Goal: Task Accomplishment & Management: Use online tool/utility

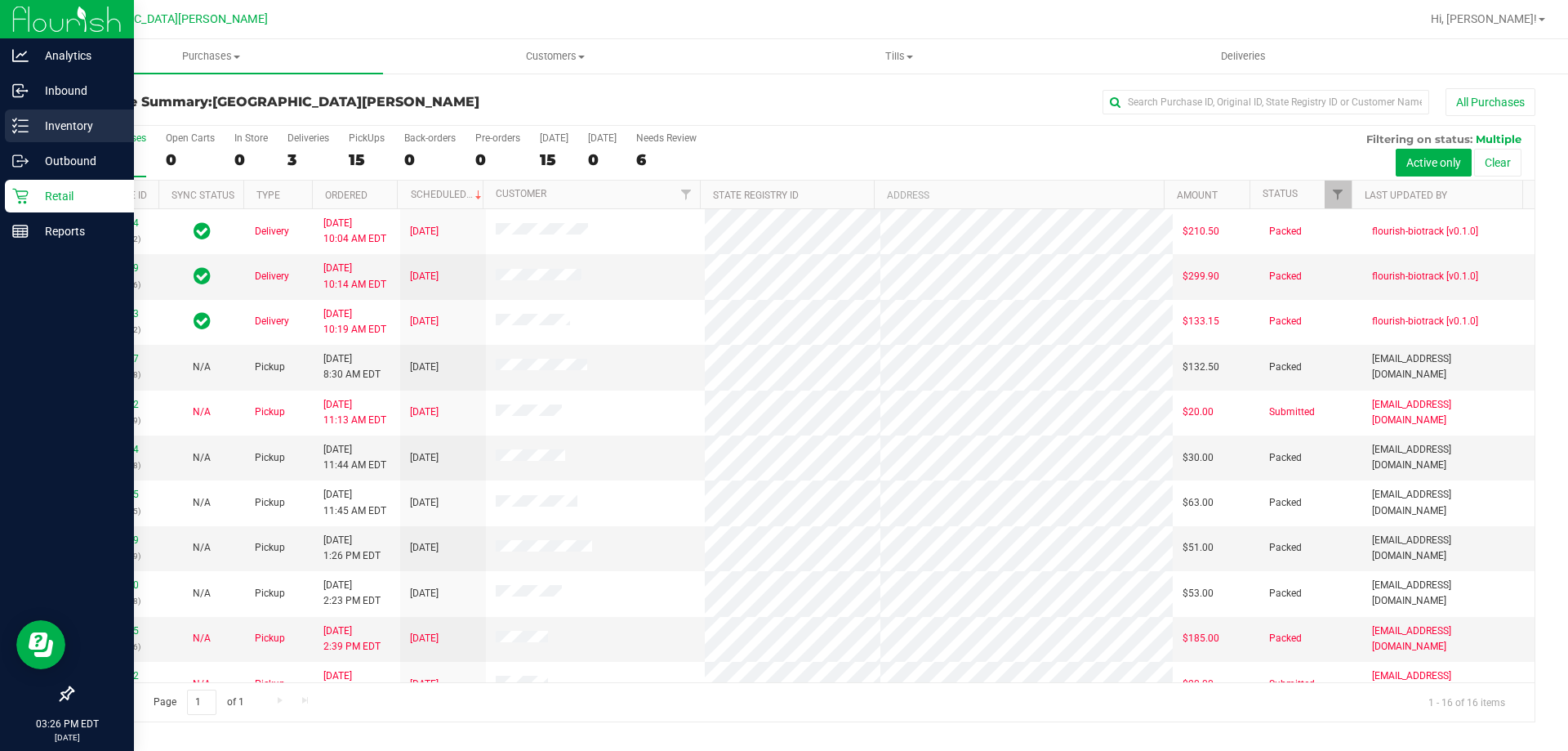
click at [25, 122] on icon at bounding box center [20, 126] width 16 height 16
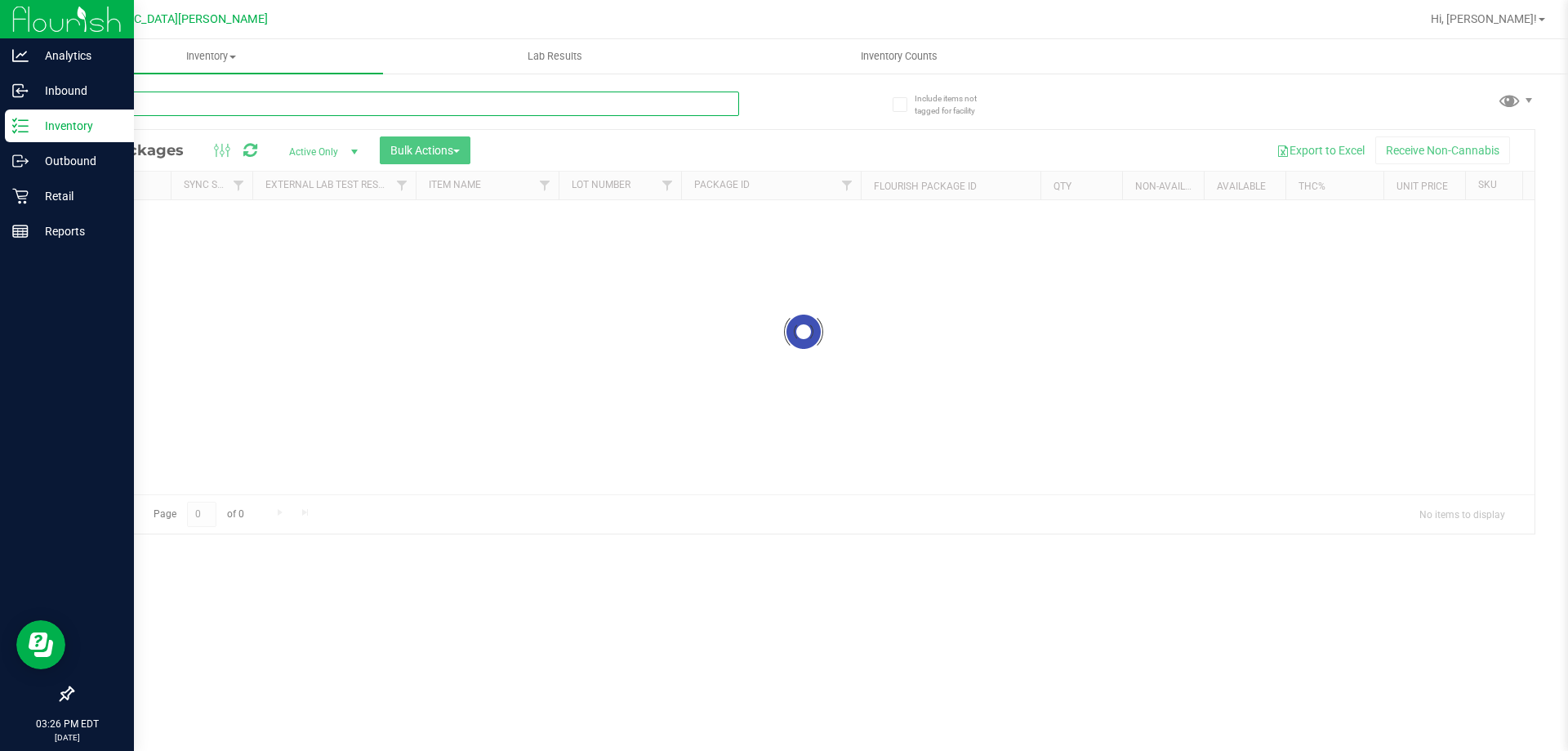
click at [264, 106] on input "text" at bounding box center [406, 103] width 667 height 24
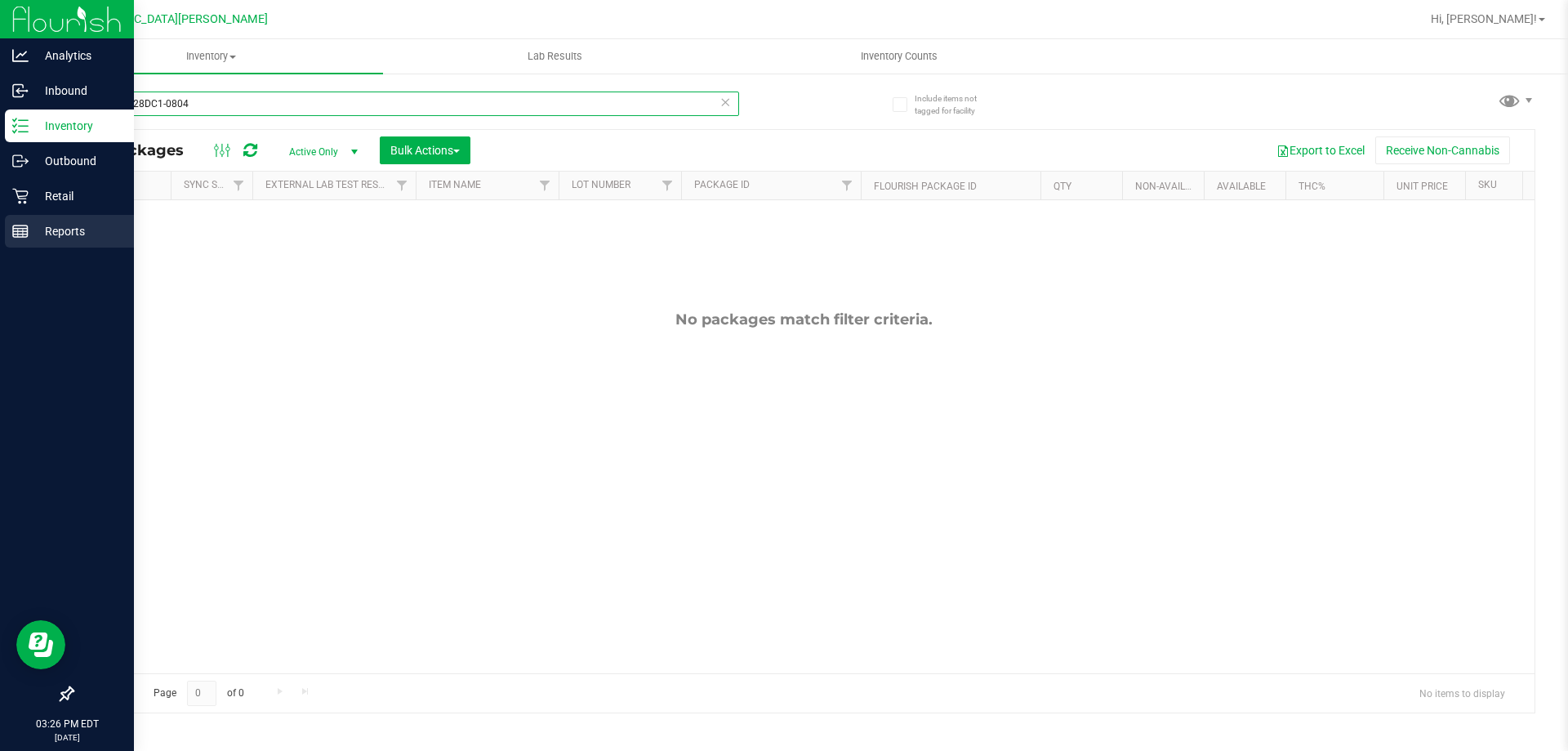
type input "SN250728DC1-0804"
click at [34, 236] on p "Reports" at bounding box center [77, 231] width 98 height 20
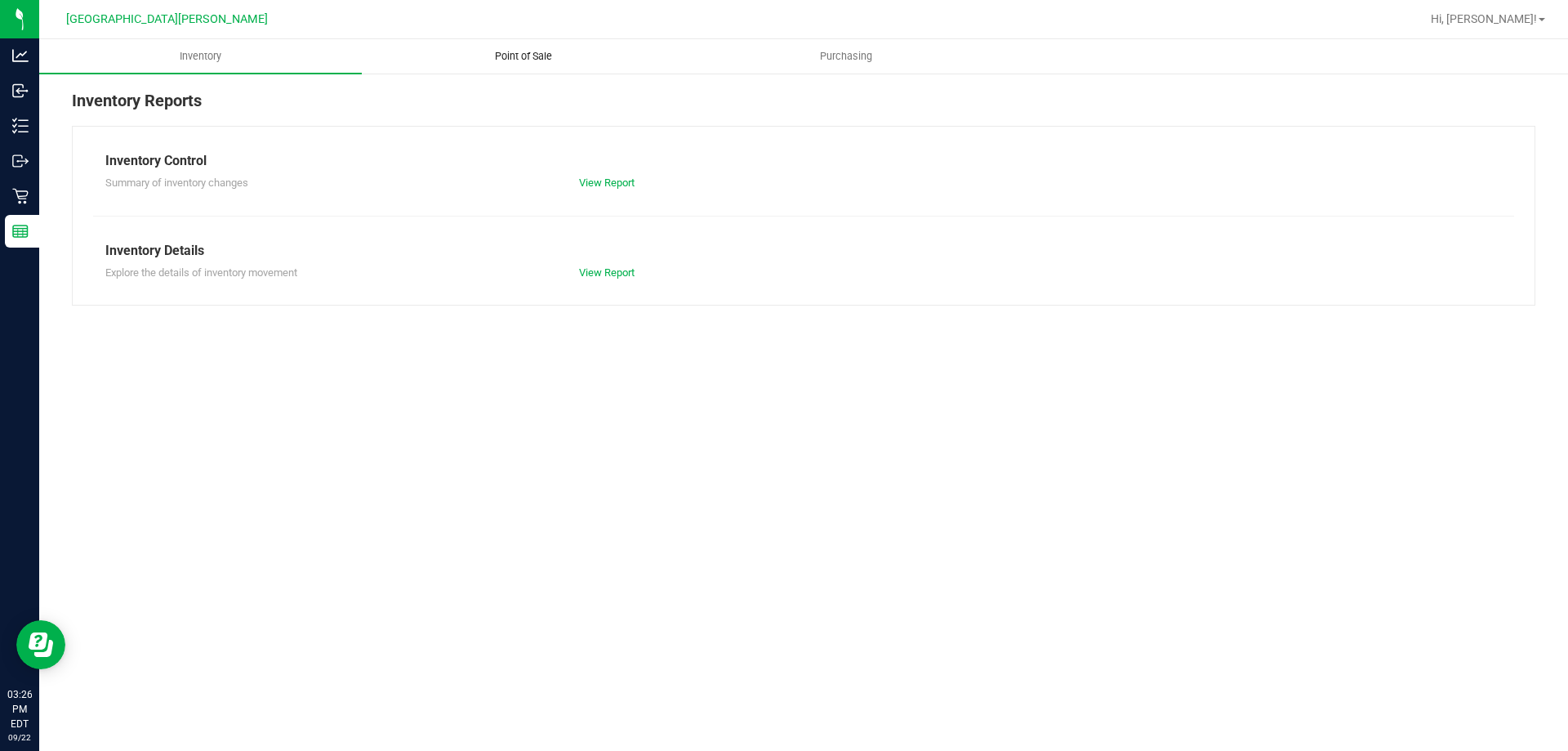
click at [546, 52] on span "Point of Sale" at bounding box center [523, 56] width 101 height 15
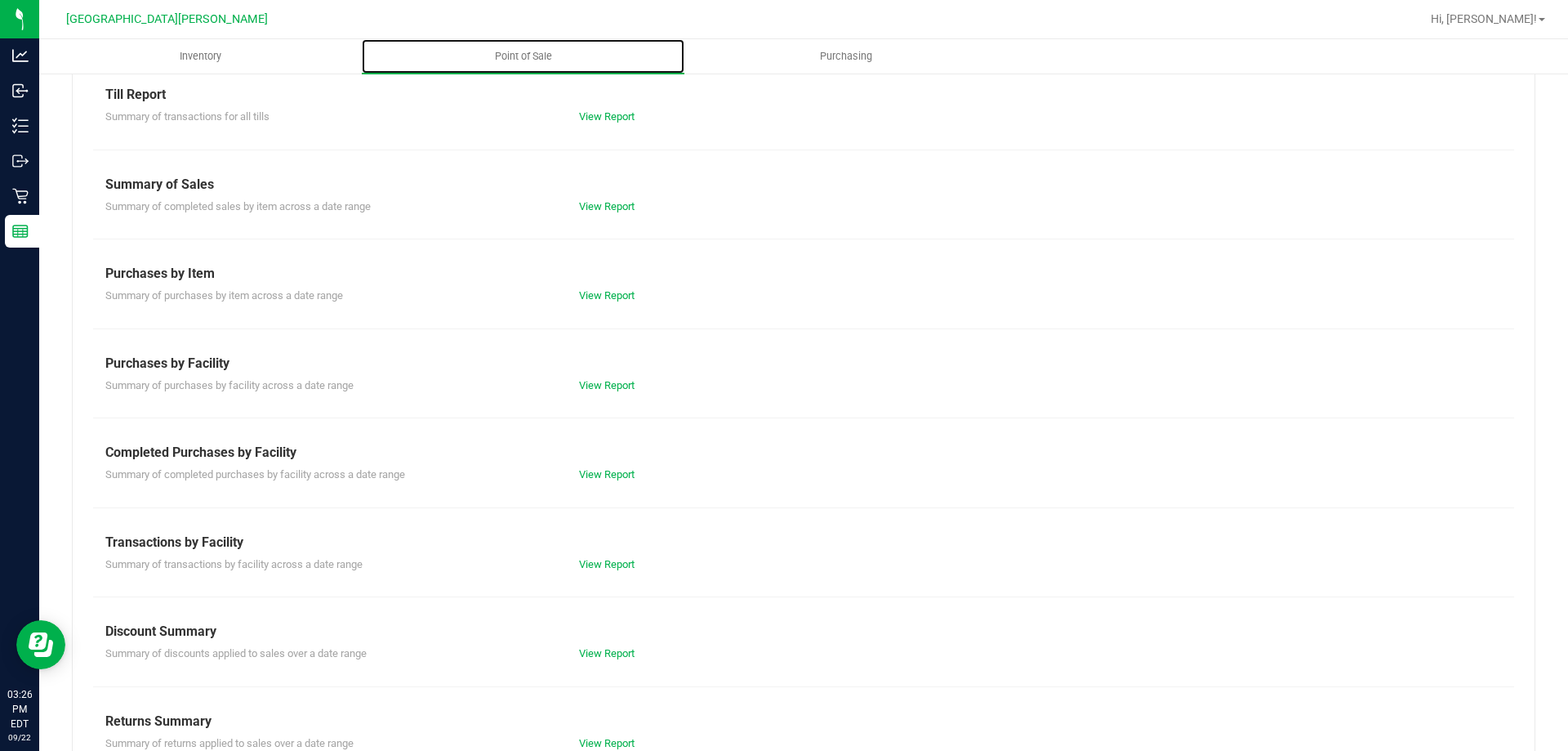
scroll to position [108, 0]
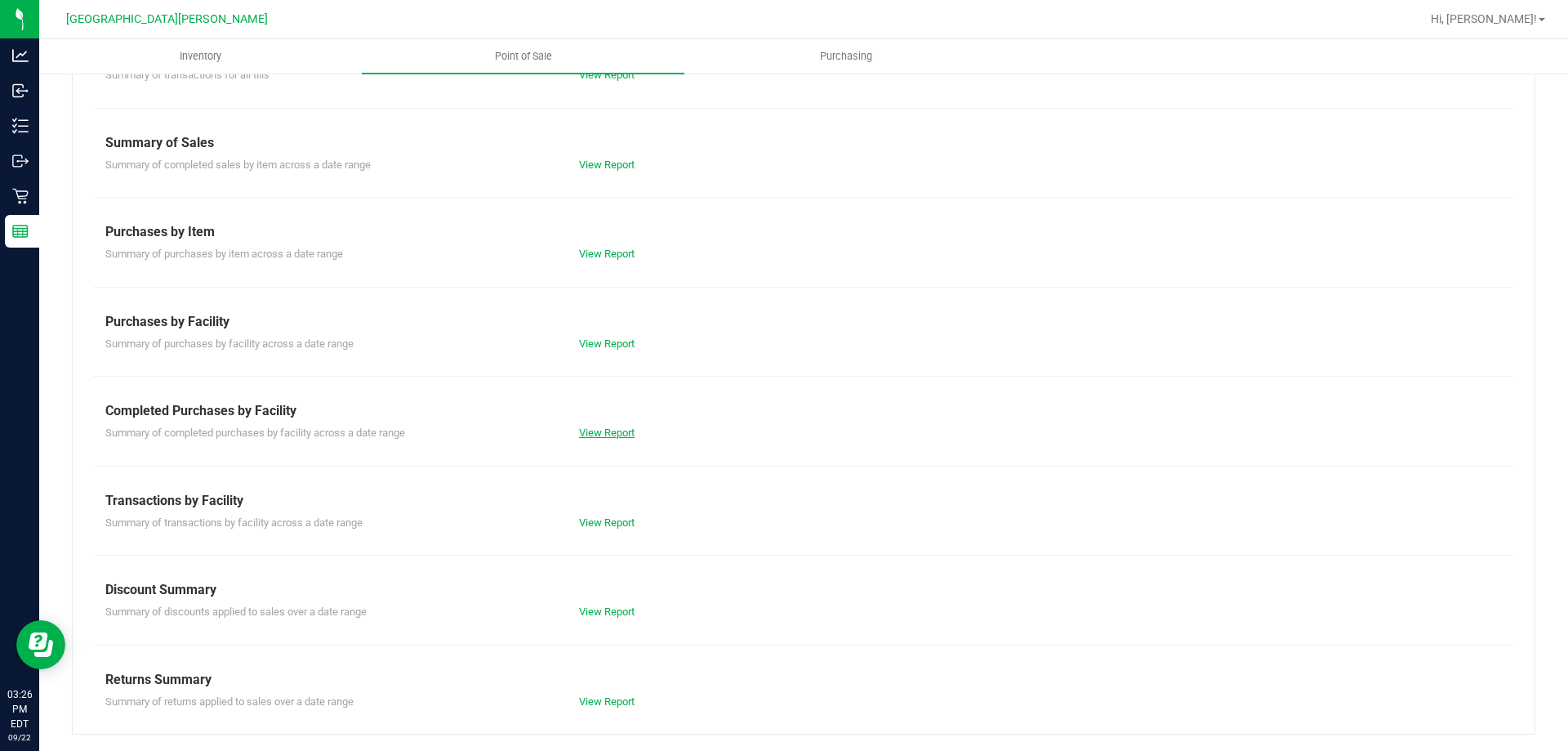
click at [594, 432] on link "View Report" at bounding box center [607, 433] width 55 height 12
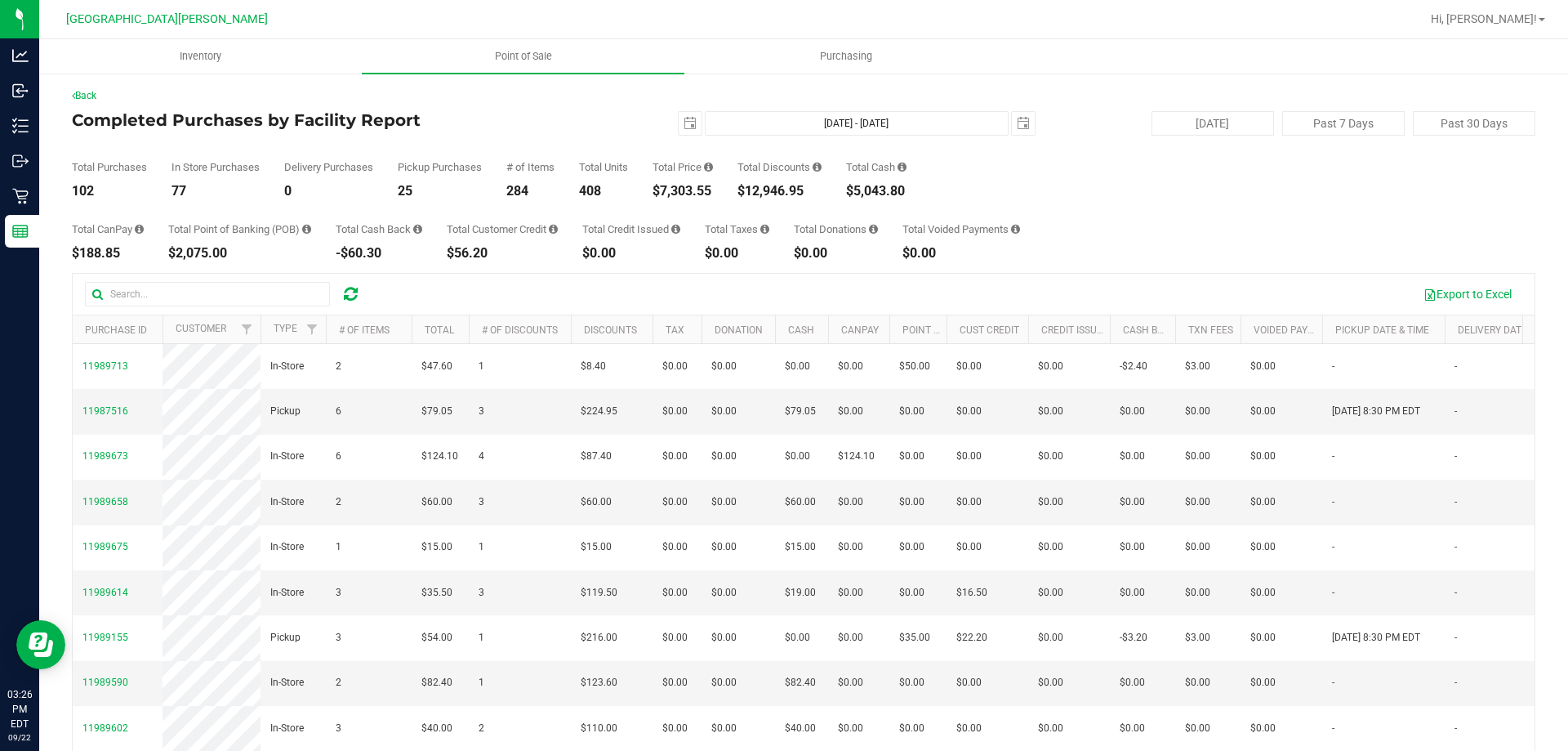
click at [675, 186] on div "$7,303.55" at bounding box center [683, 191] width 61 height 13
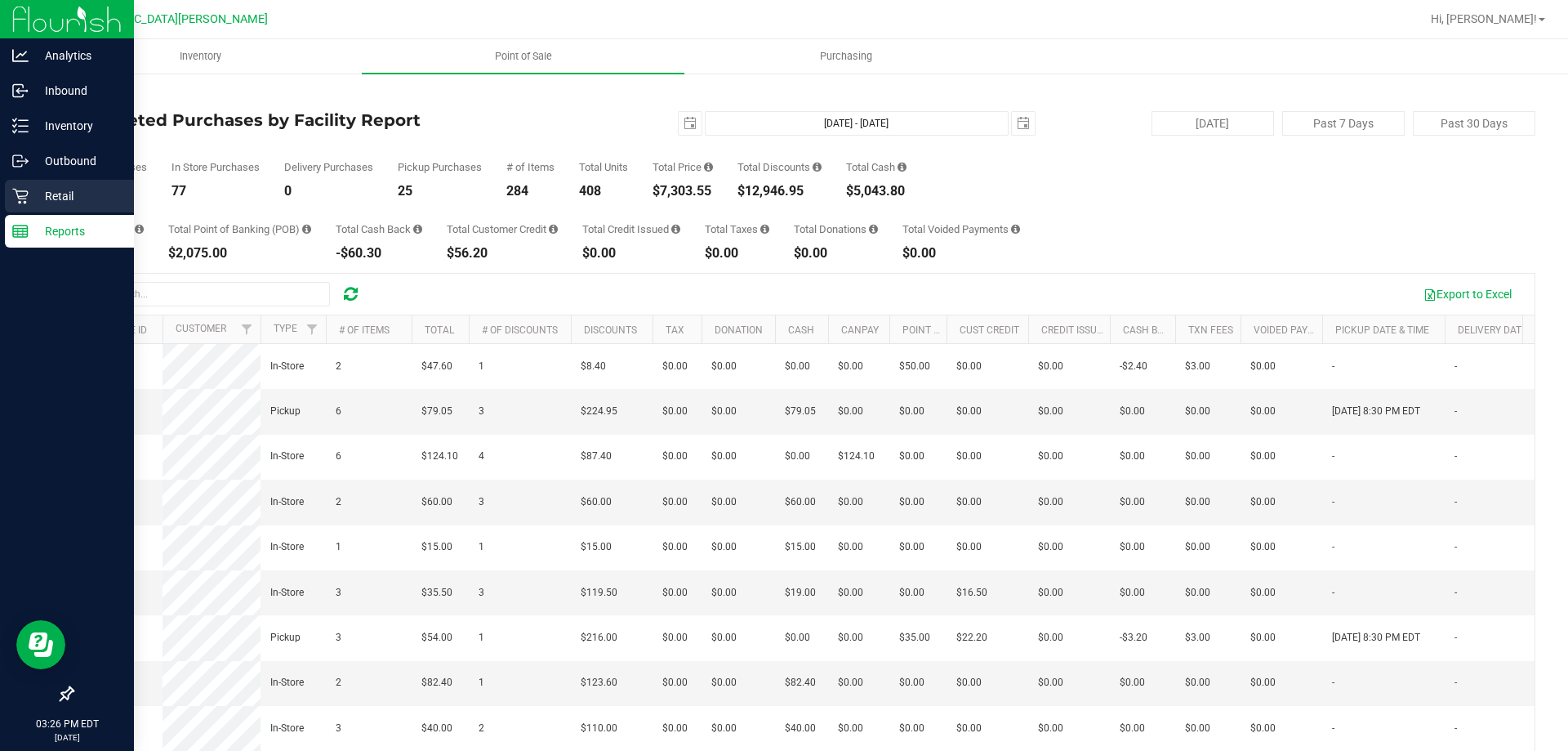
click at [4, 196] on link "Retail" at bounding box center [67, 197] width 133 height 36
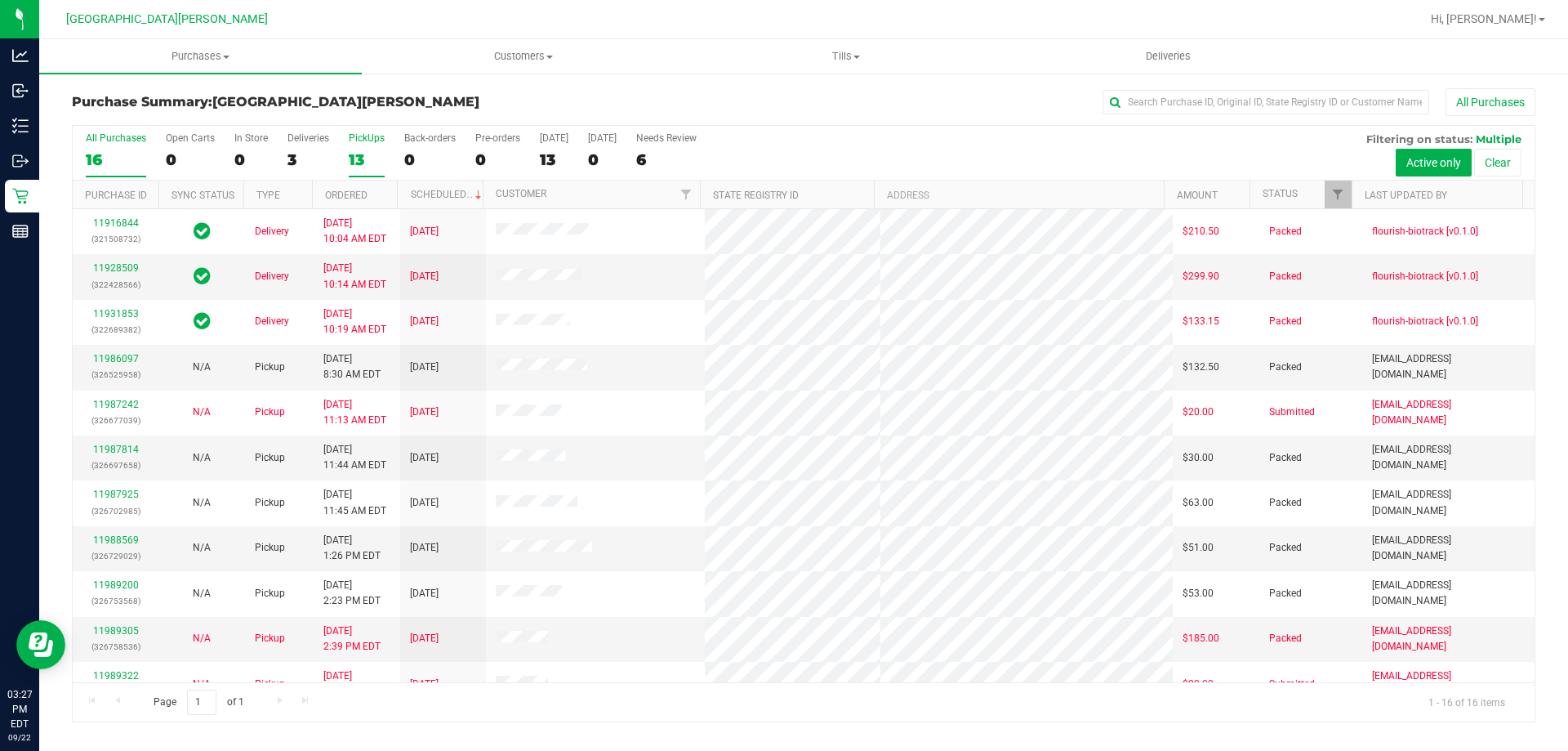
click at [359, 139] on div "PickUps" at bounding box center [366, 138] width 36 height 11
click at [0, 0] on input "PickUps 13" at bounding box center [0, 0] width 0 height 0
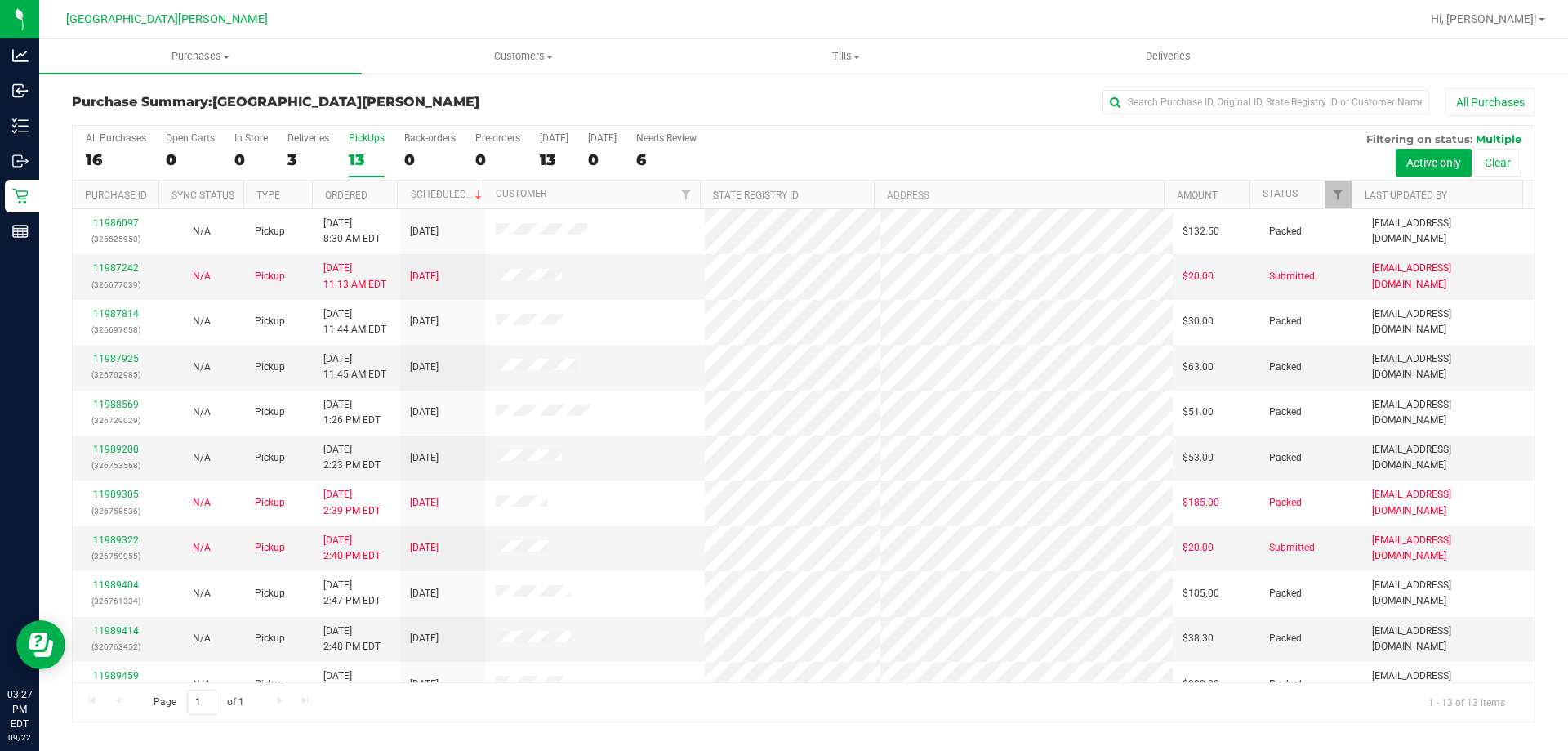
click at [360, 152] on div "13" at bounding box center [366, 160] width 36 height 19
click at [0, 0] on input "PickUps 13" at bounding box center [0, 0] width 0 height 0
click at [374, 153] on div "13" at bounding box center [366, 160] width 36 height 19
click at [0, 0] on input "PickUps 13" at bounding box center [0, 0] width 0 height 0
click at [360, 153] on div "13" at bounding box center [366, 160] width 36 height 19
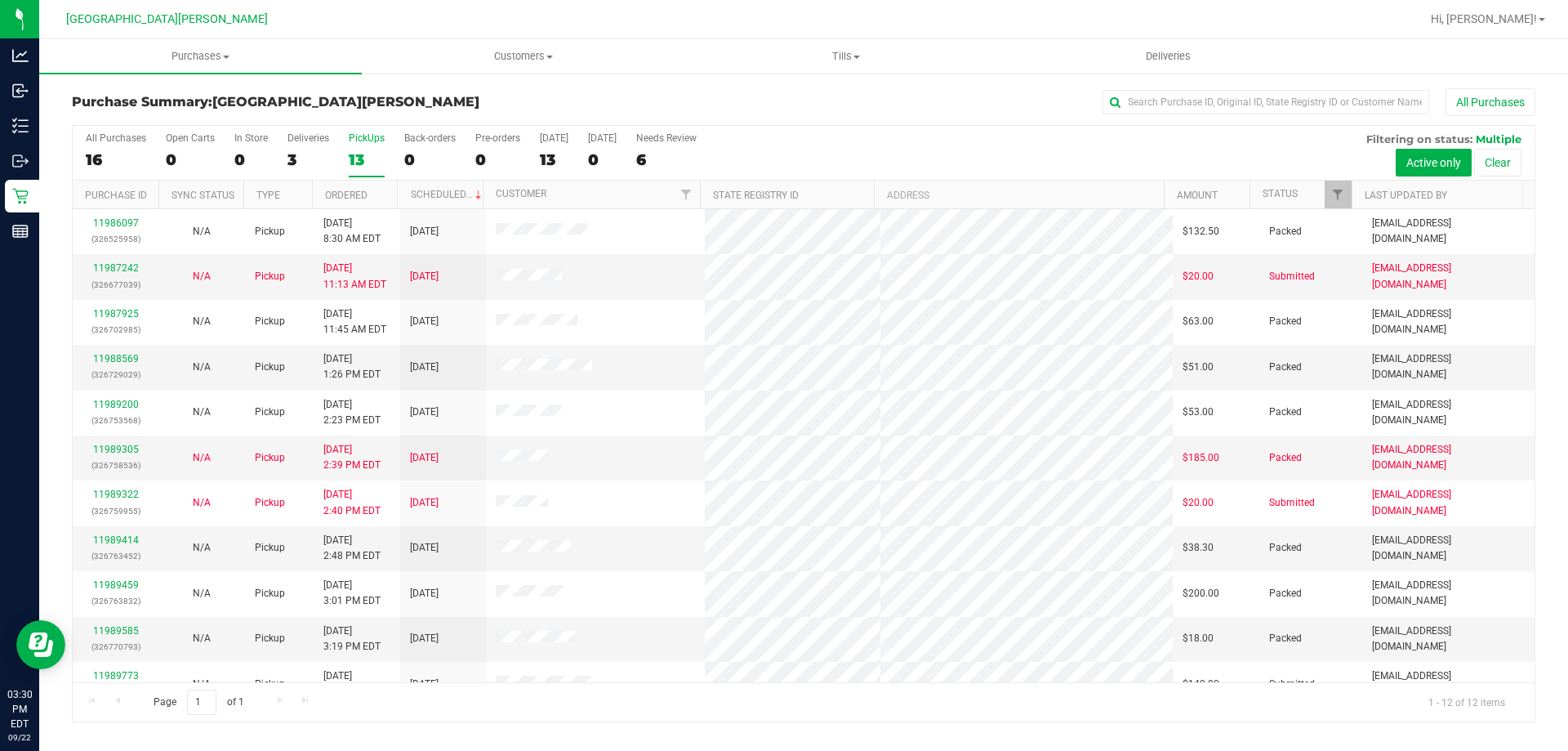
click at [0, 0] on input "PickUps 13" at bounding box center [0, 0] width 0 height 0
click at [347, 150] on div "All Purchases 16 Open Carts 1 In Store 1 Deliveries 3 PickUps 12 Back-orders 0 …" at bounding box center [804, 153] width 1461 height 55
click at [347, 164] on div "All Purchases 16 Open Carts 1 In Store 1 Deliveries 3 PickUps 12 Back-orders 0 …" at bounding box center [804, 153] width 1461 height 55
click at [358, 153] on div "12" at bounding box center [366, 160] width 36 height 19
click at [0, 0] on input "PickUps 12" at bounding box center [0, 0] width 0 height 0
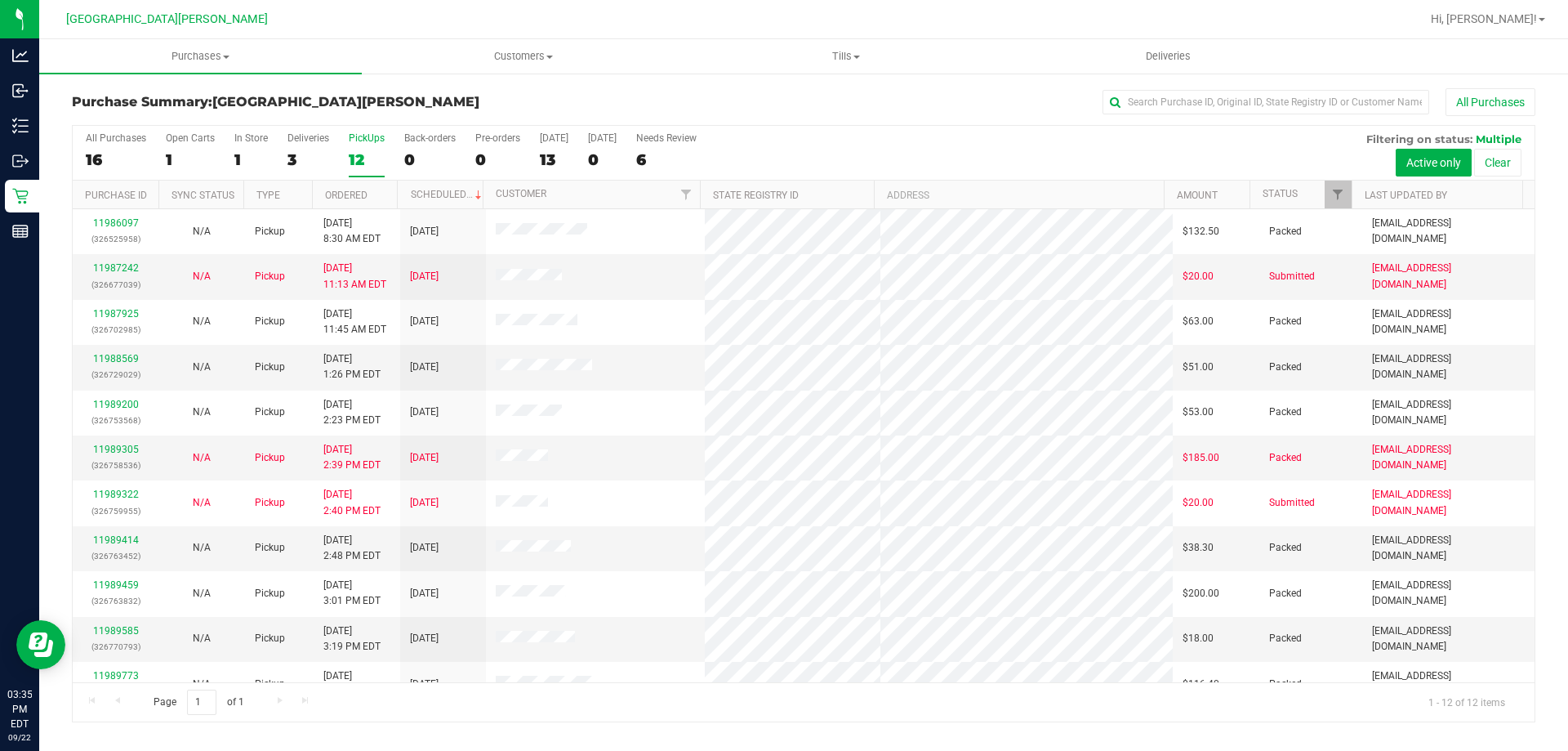
click at [361, 147] on div "All Purchases 16 Open Carts 1 In Store 1 Deliveries 3 PickUps 12 Back-orders 0 …" at bounding box center [804, 423] width 1463 height 598
click at [355, 147] on label "PickUps 12" at bounding box center [366, 155] width 36 height 45
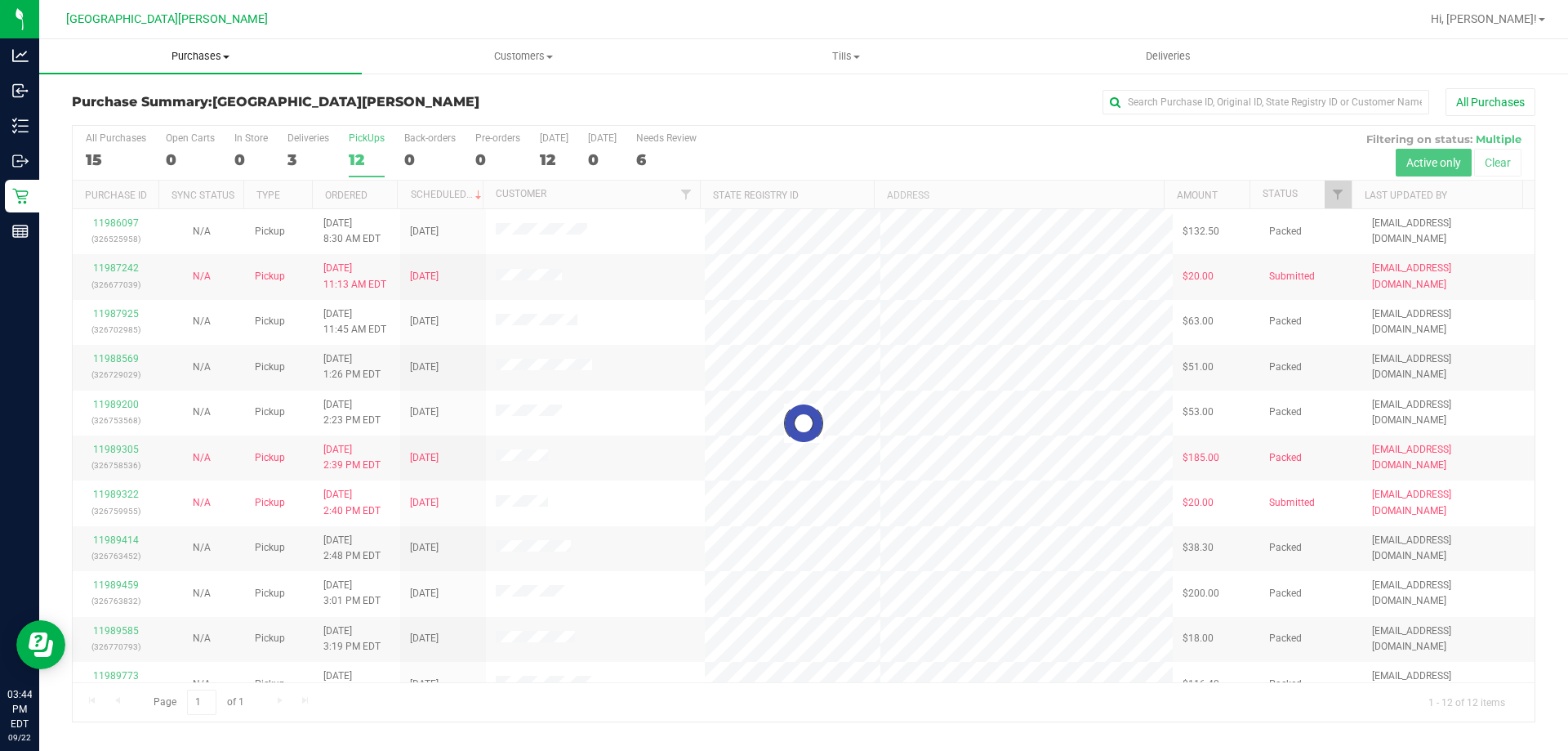
click at [209, 56] on span "Purchases" at bounding box center [200, 56] width 322 height 15
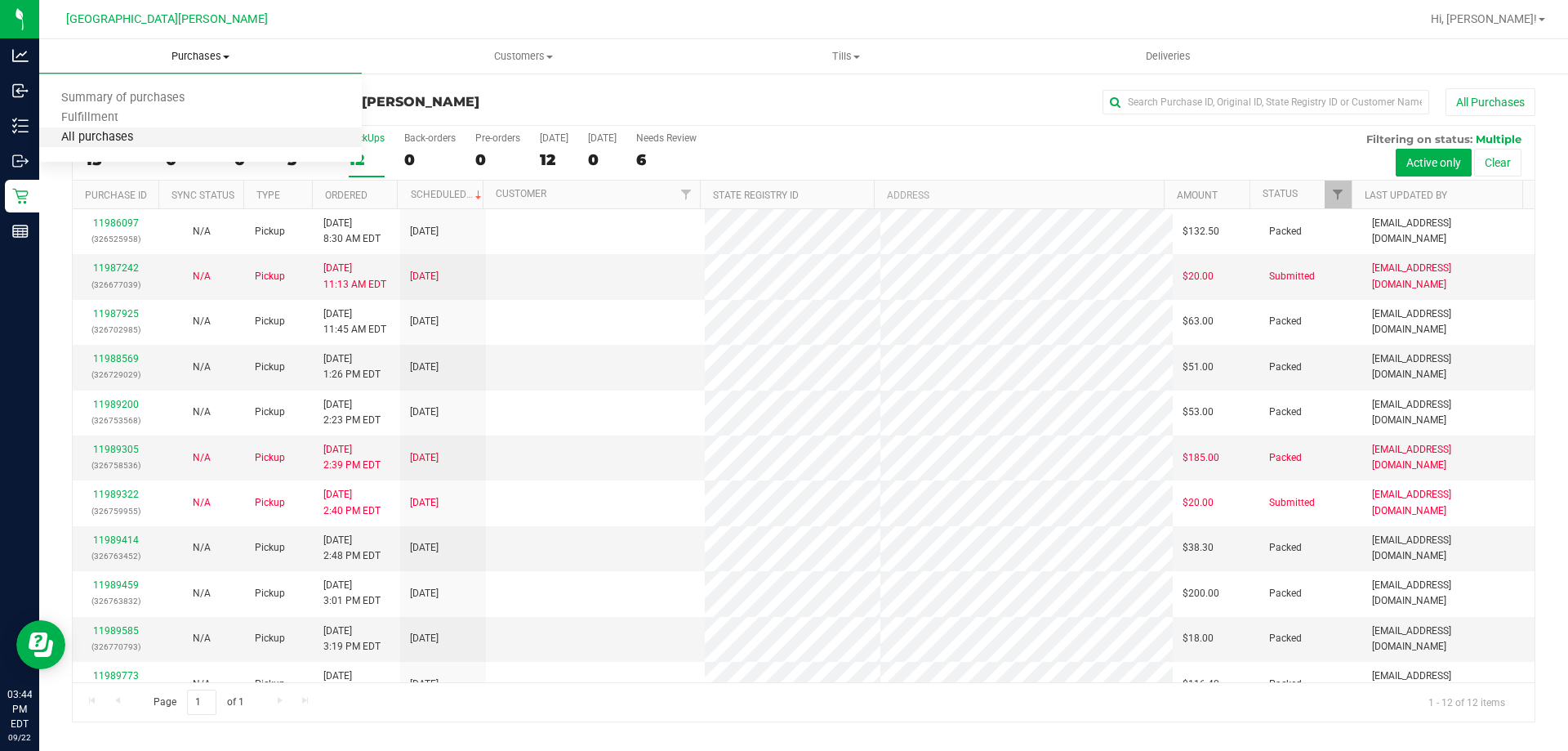
click at [149, 131] on span "All purchases" at bounding box center [97, 138] width 116 height 14
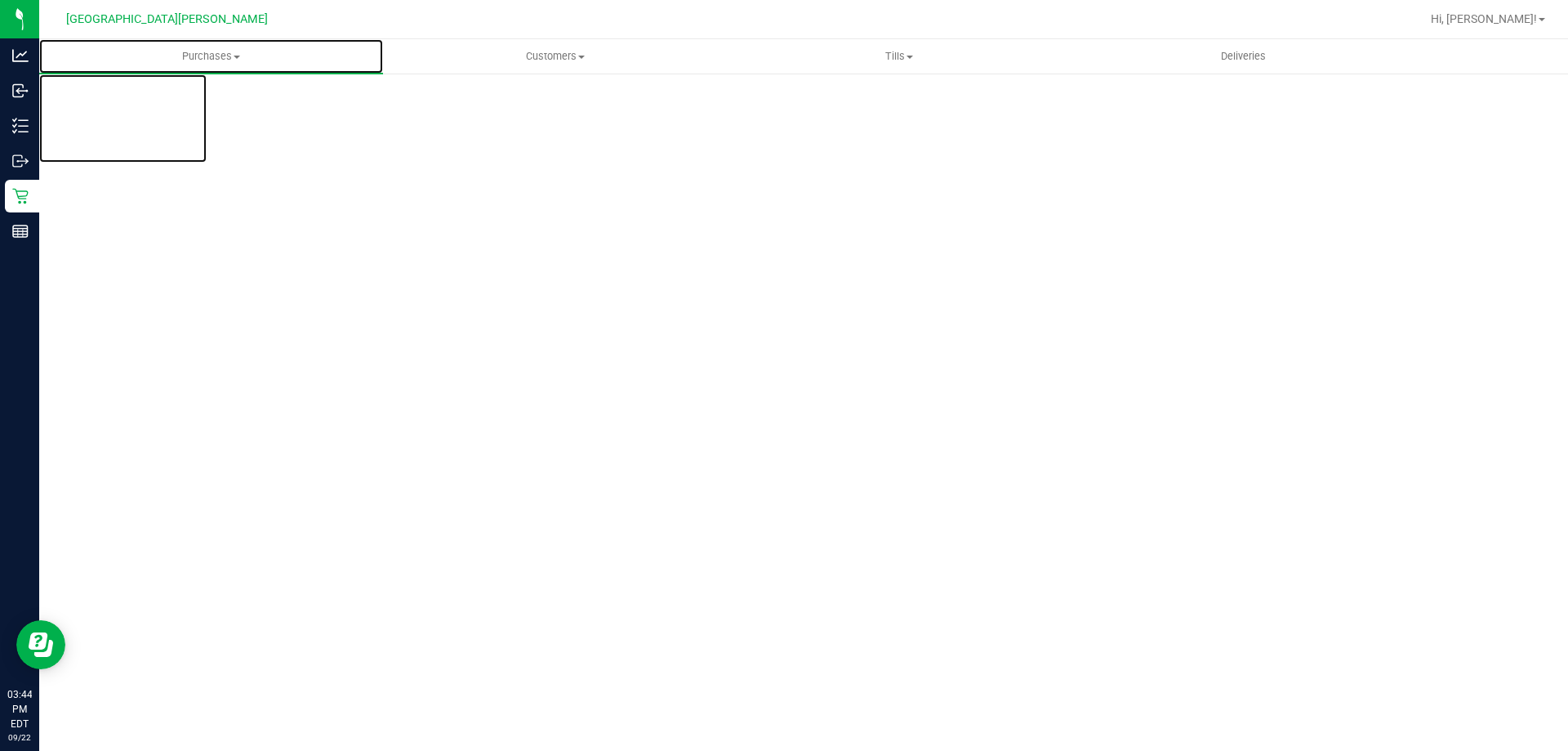
click at [198, 55] on span "Purchases" at bounding box center [211, 56] width 344 height 15
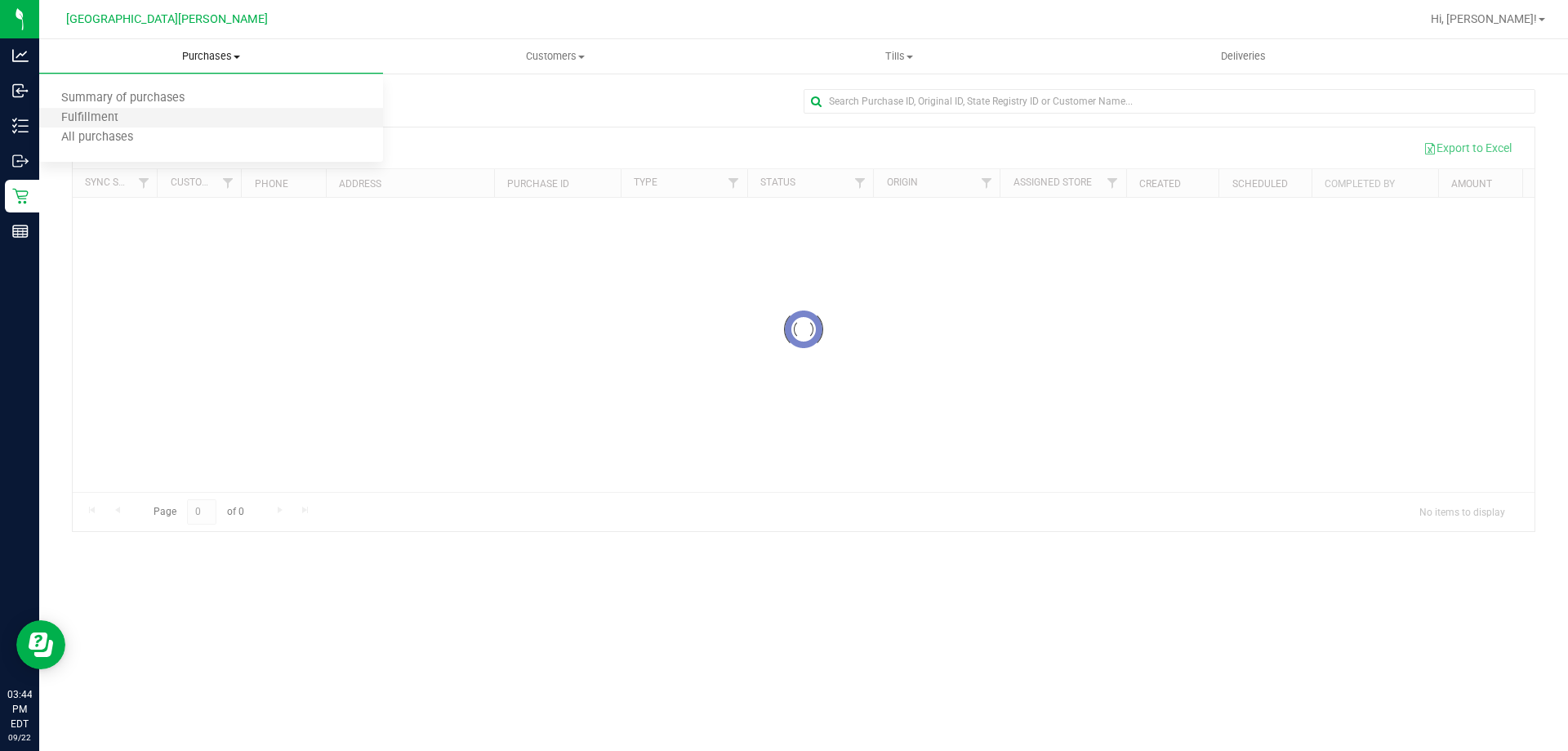
click at [143, 121] on li "Fulfillment" at bounding box center [211, 118] width 344 height 20
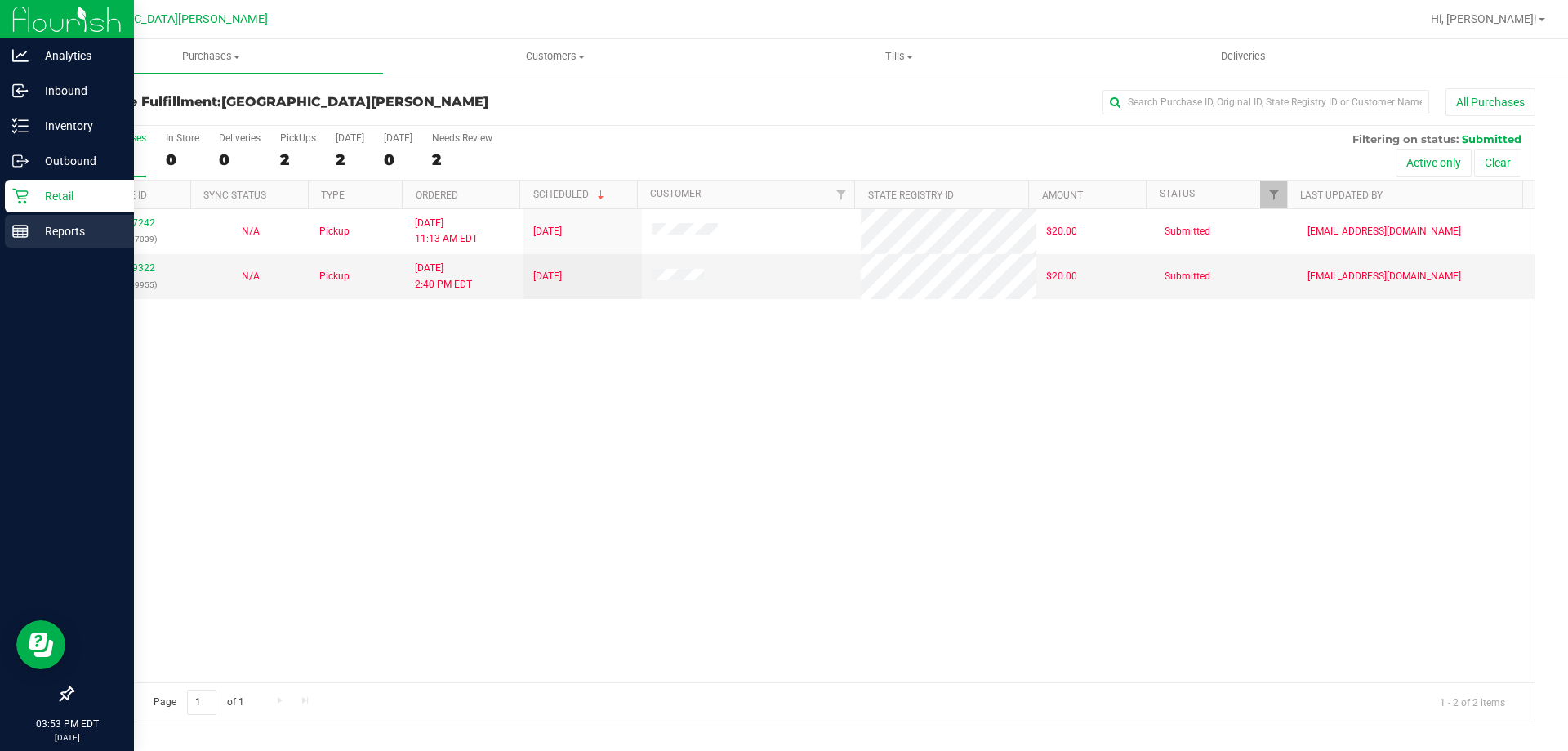
drag, startPoint x: 28, startPoint y: 238, endPoint x: 36, endPoint y: 232, distance: 10.0
click at [27, 238] on icon at bounding box center [20, 231] width 16 height 16
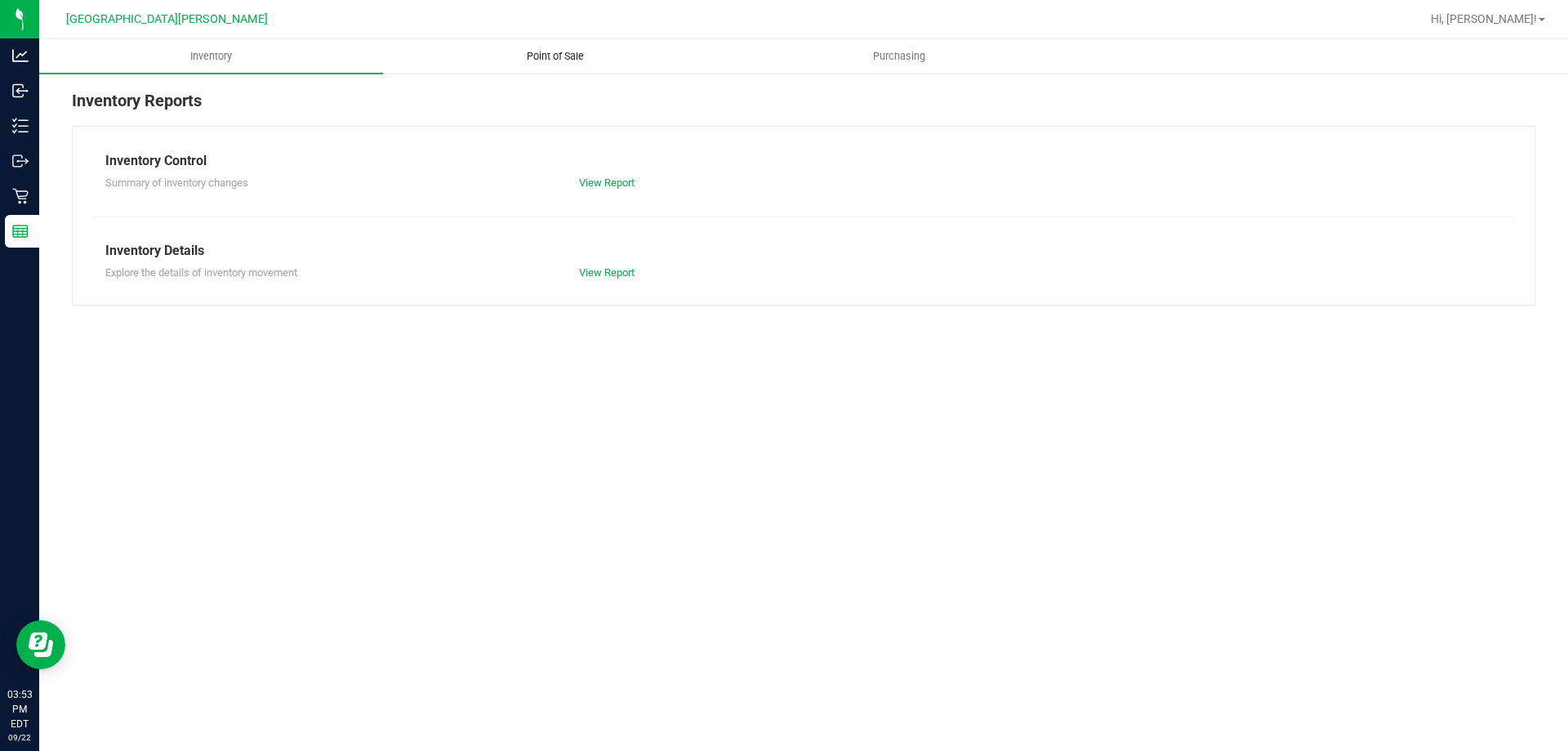
click at [570, 47] on uib-tab-heading "Point of Sale" at bounding box center [555, 56] width 342 height 33
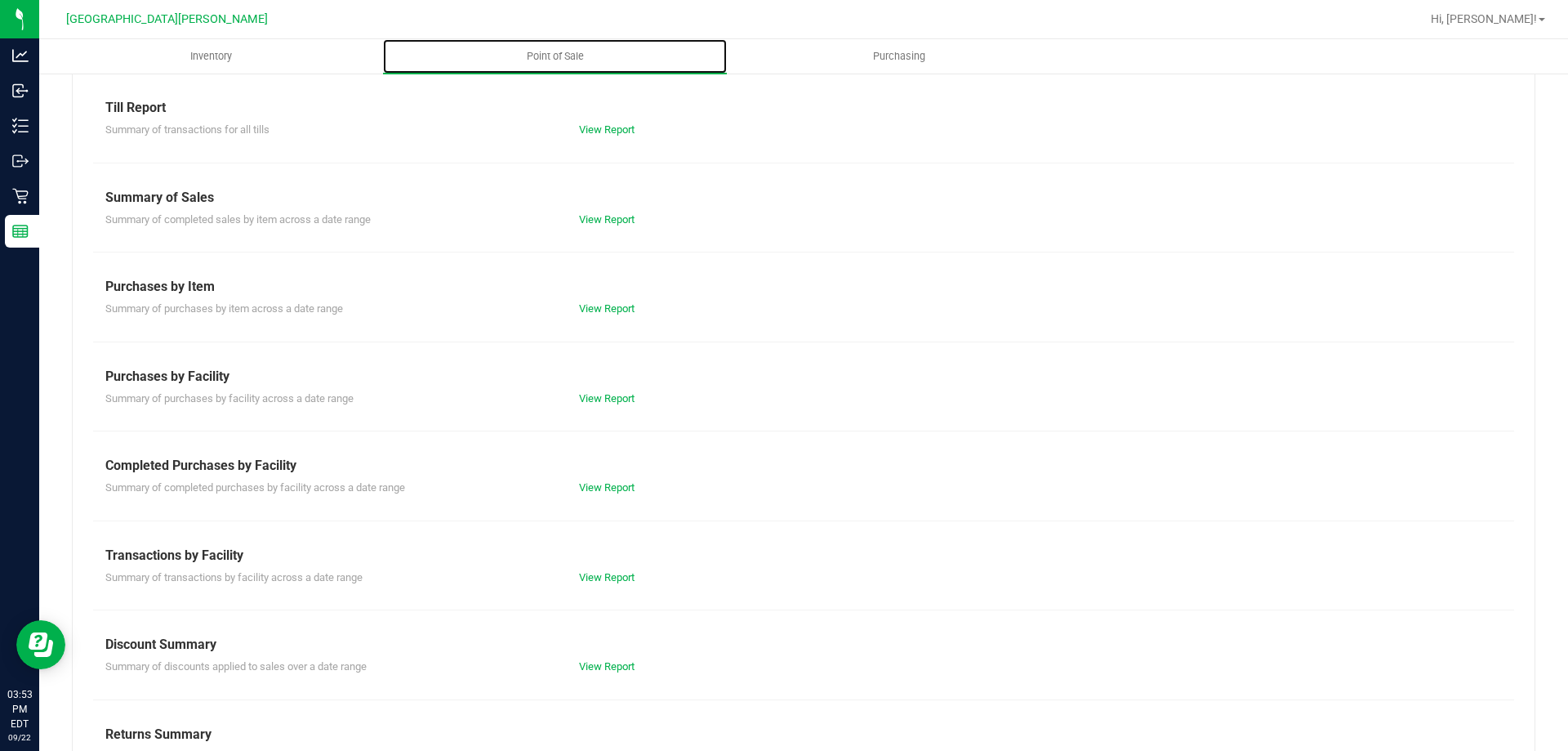
scroll to position [108, 0]
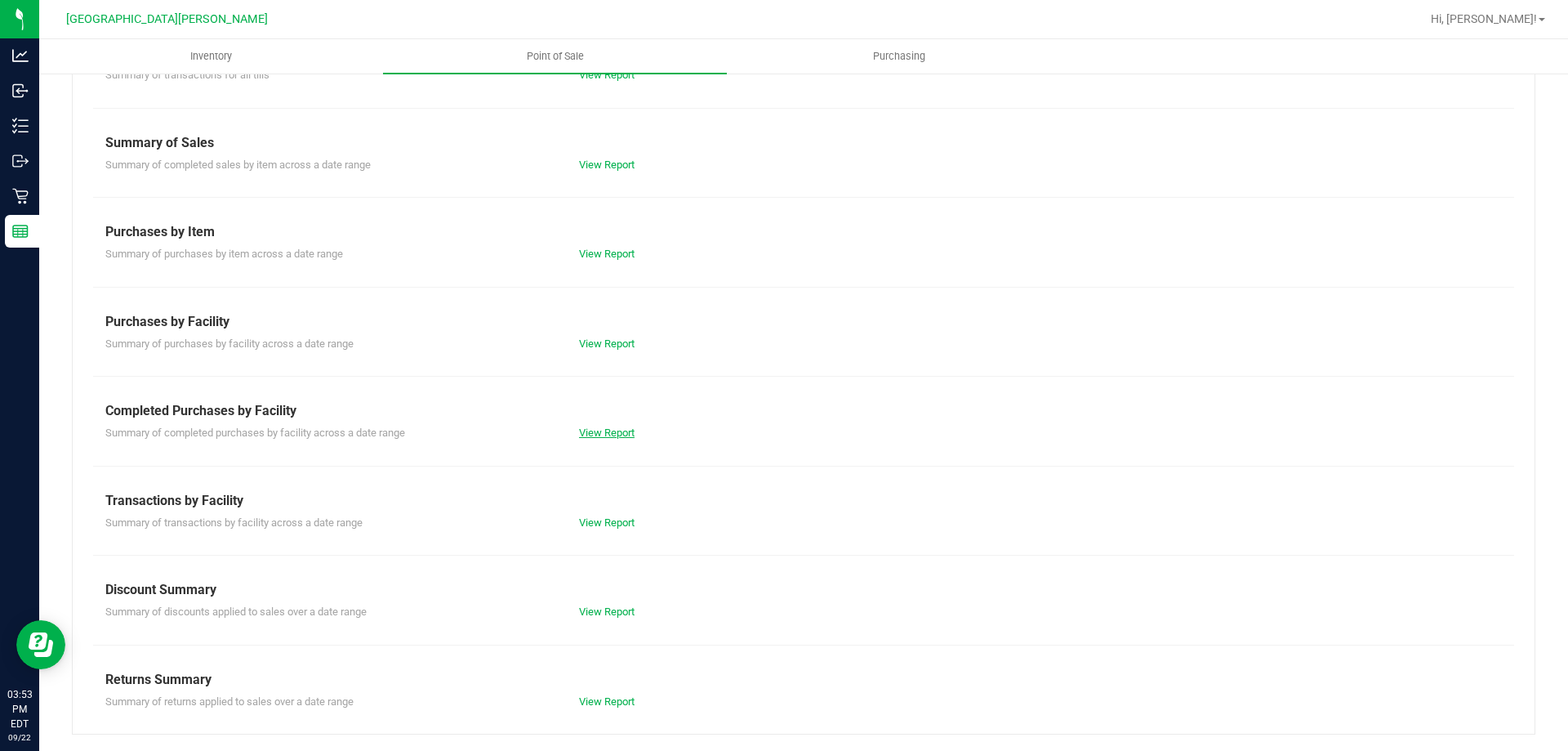
click at [615, 438] on link "View Report" at bounding box center [607, 433] width 55 height 12
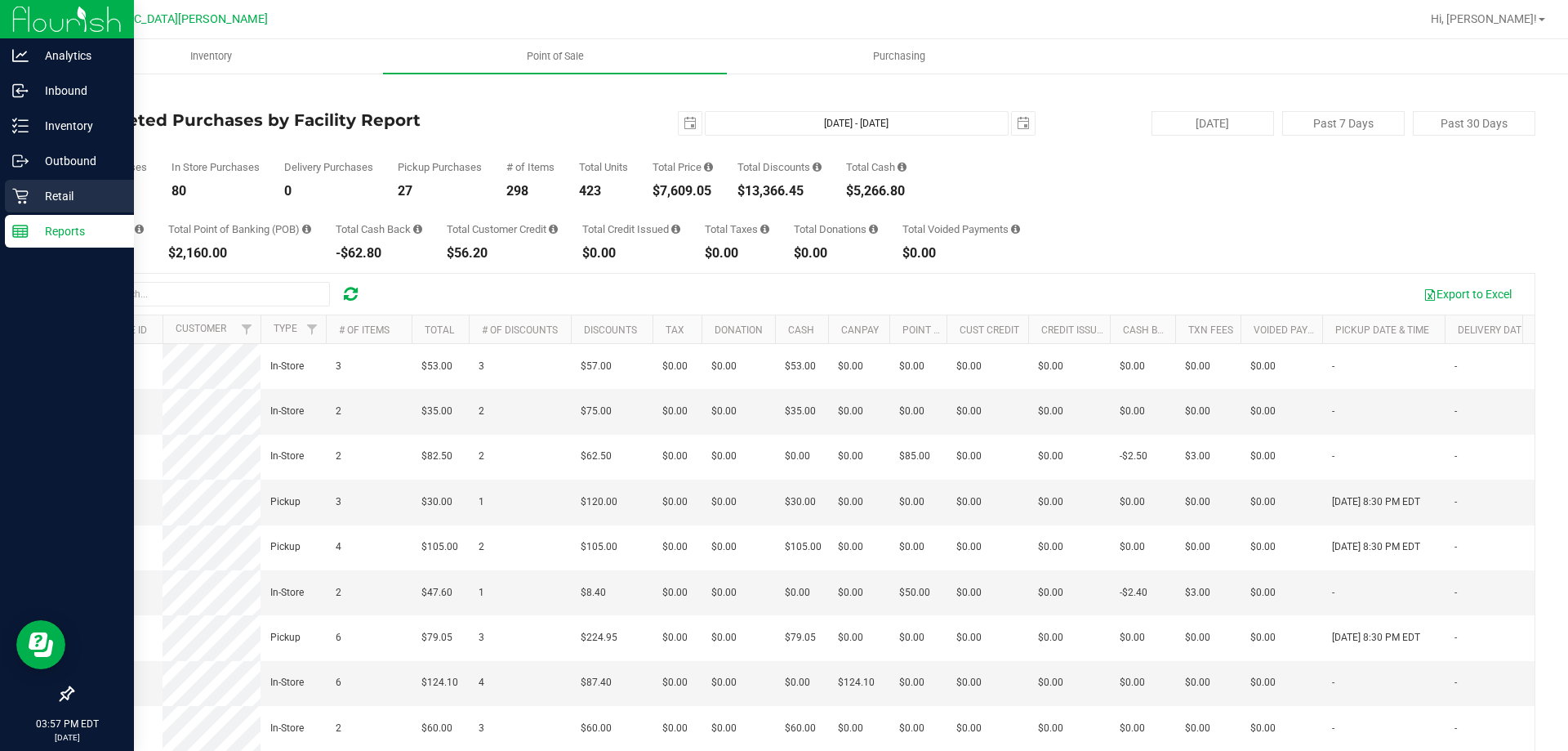
click at [5, 197] on div "Retail" at bounding box center [69, 196] width 129 height 33
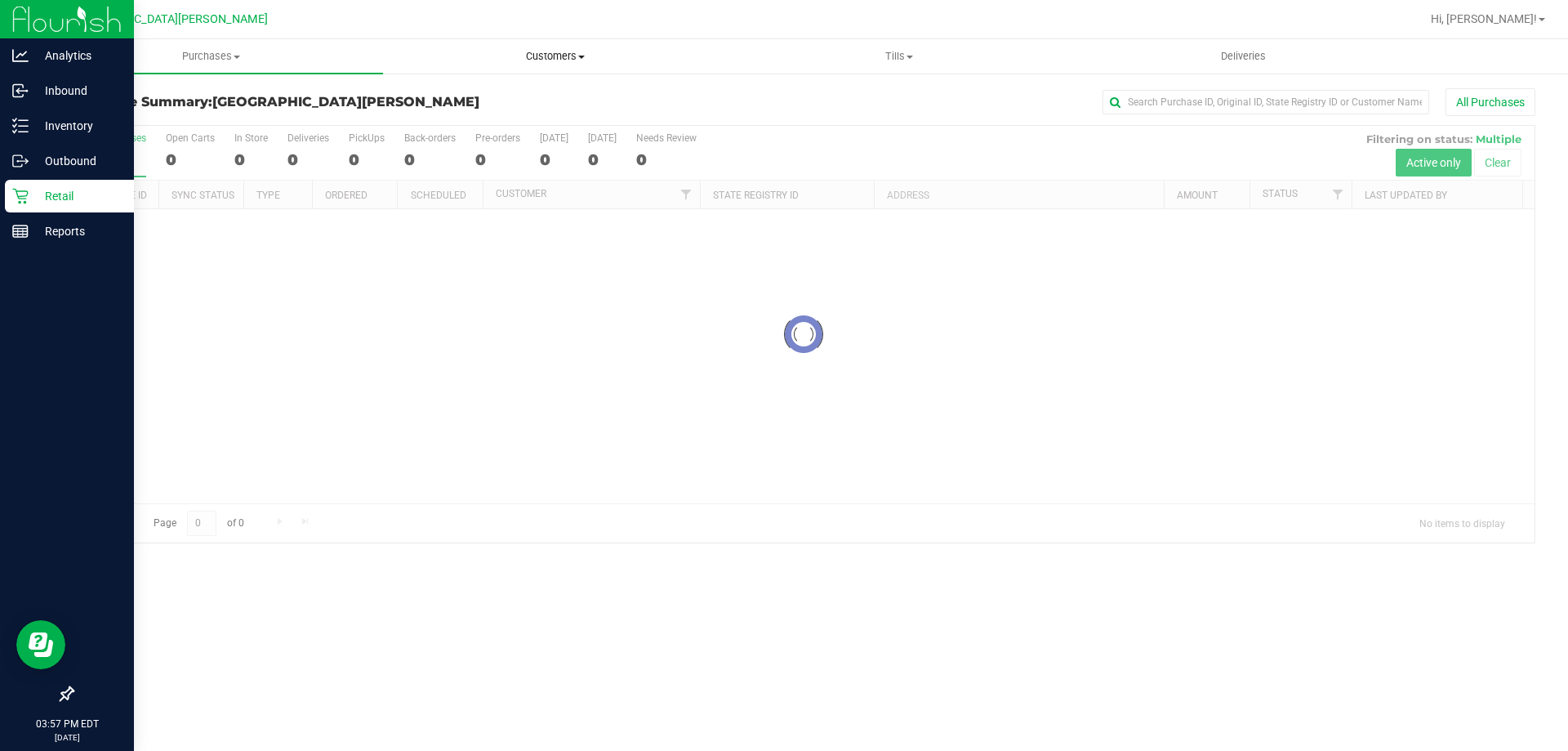
click at [556, 42] on uib-tab-heading "Customers All customers Add a new customer All physicians" at bounding box center [555, 56] width 342 height 33
click at [231, 52] on span "Purchases" at bounding box center [211, 56] width 342 height 15
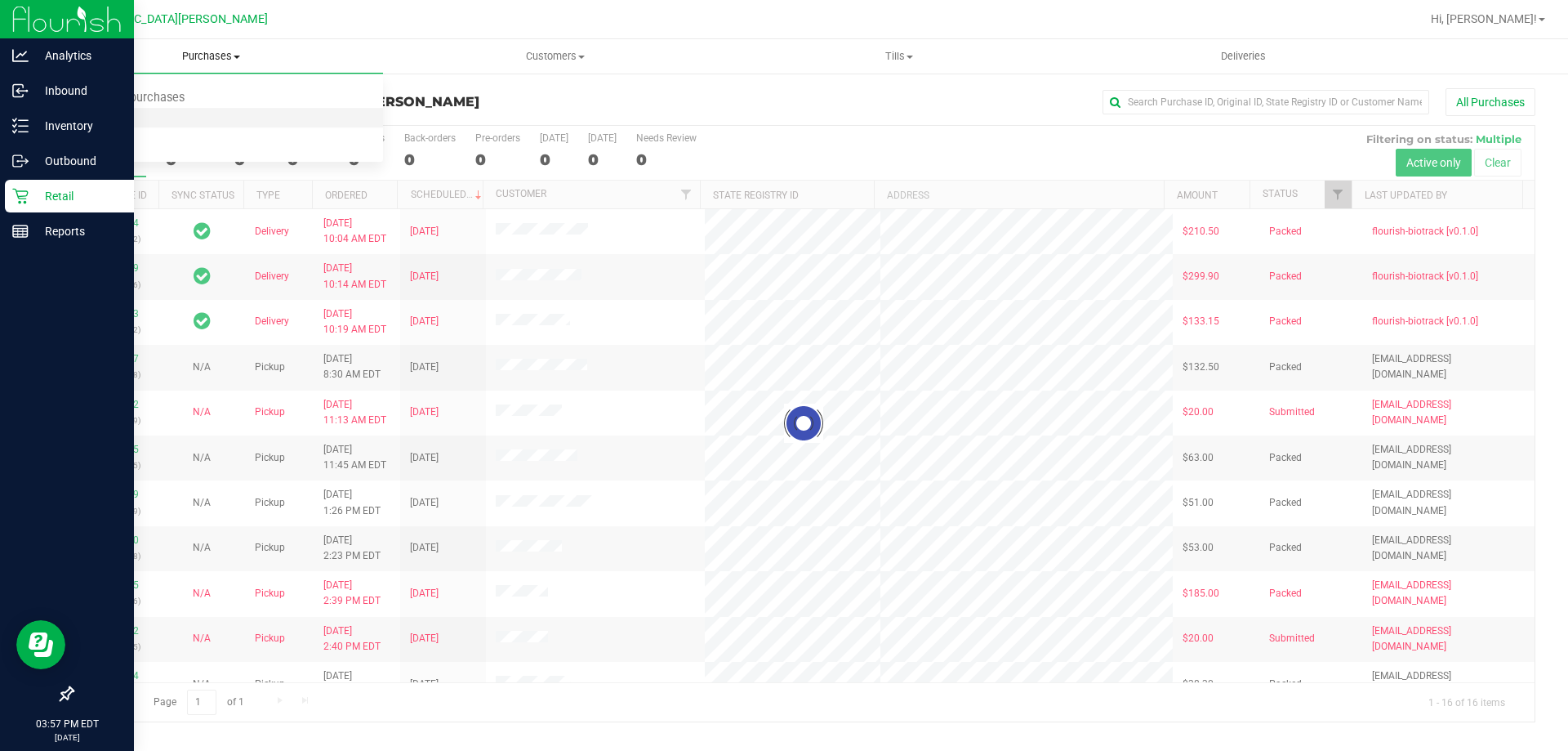
click at [151, 113] on li "Fulfillment" at bounding box center [211, 118] width 344 height 20
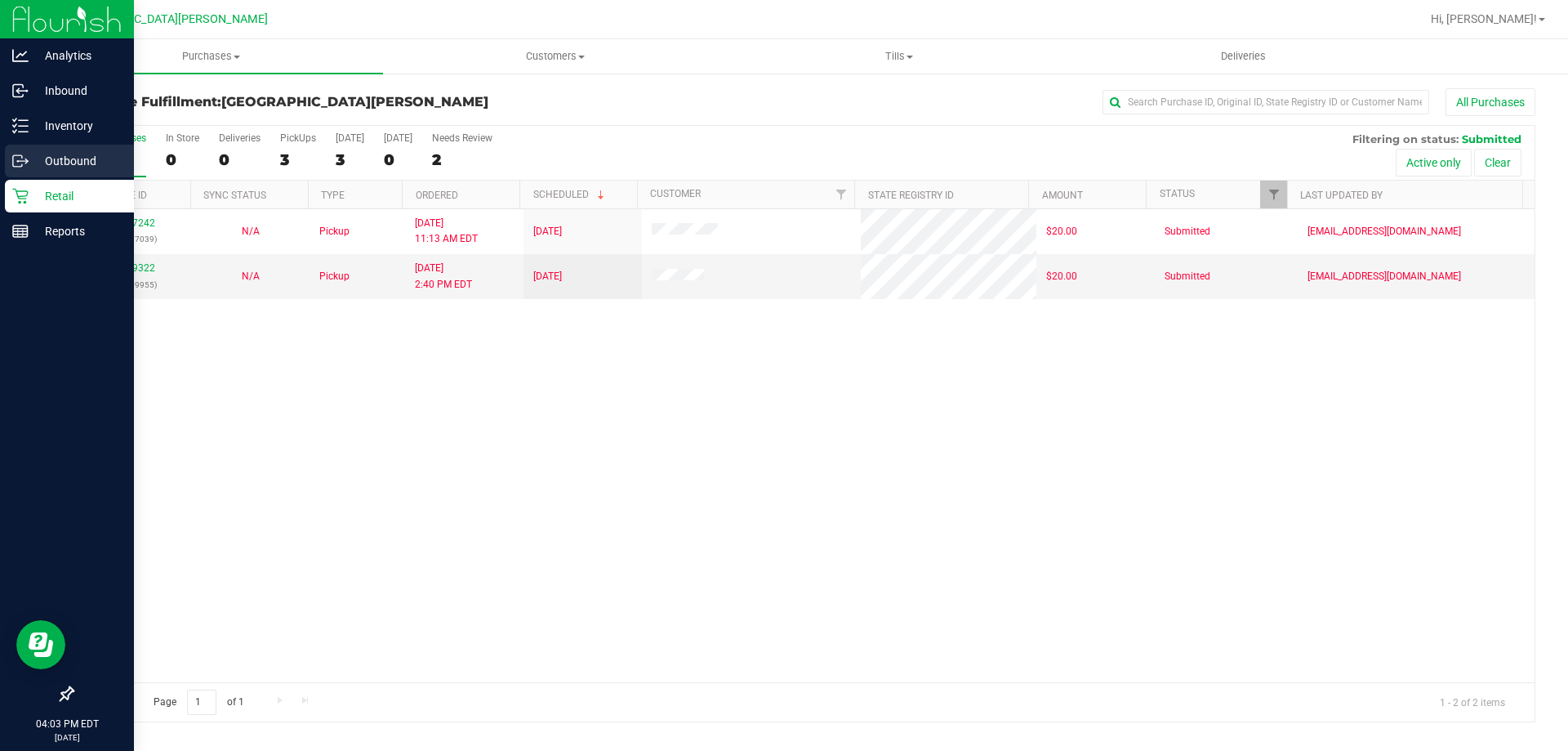
click at [68, 170] on p "Outbound" at bounding box center [77, 160] width 98 height 20
click at [55, 204] on p "Retail" at bounding box center [77, 196] width 98 height 20
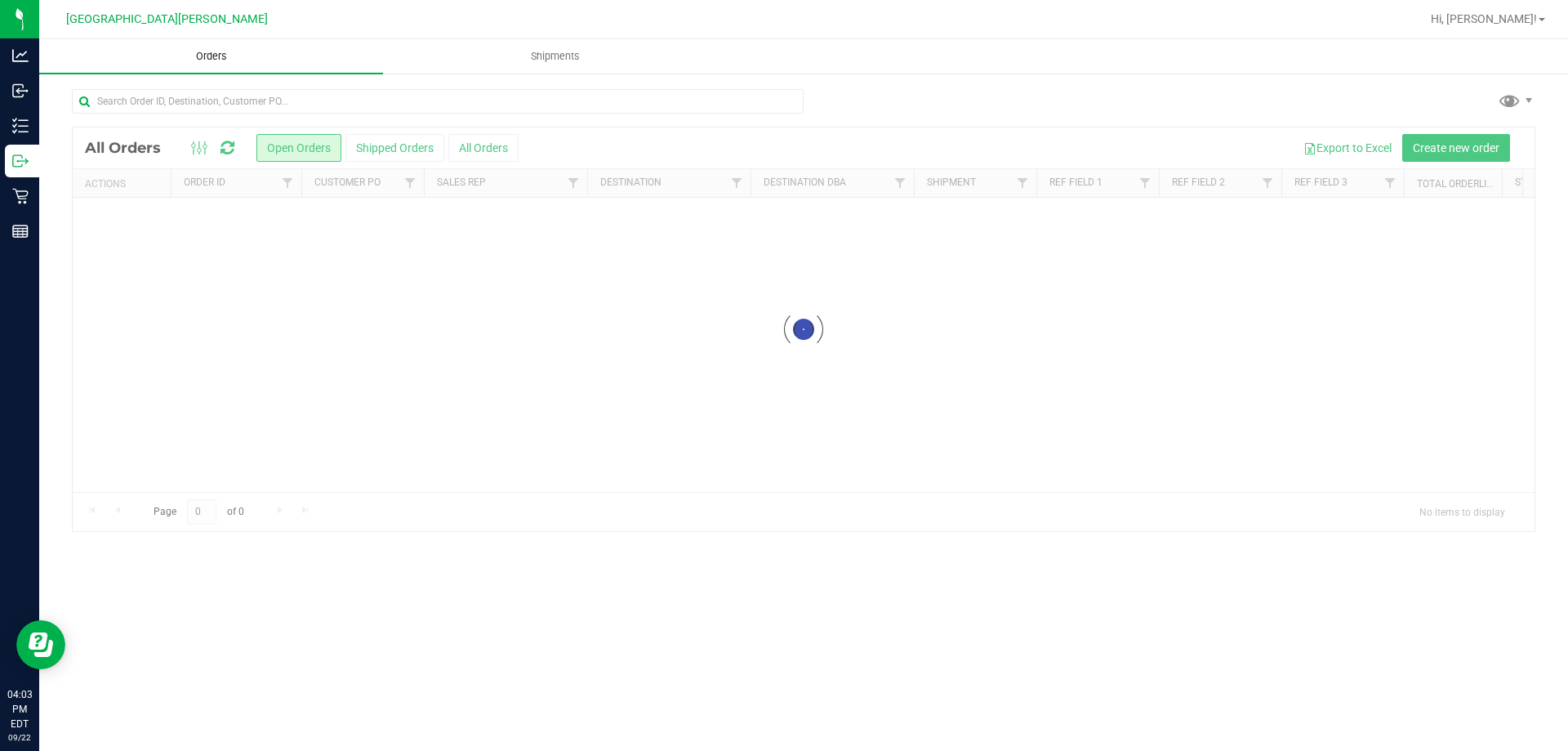
click at [202, 59] on span "Orders" at bounding box center [211, 56] width 75 height 15
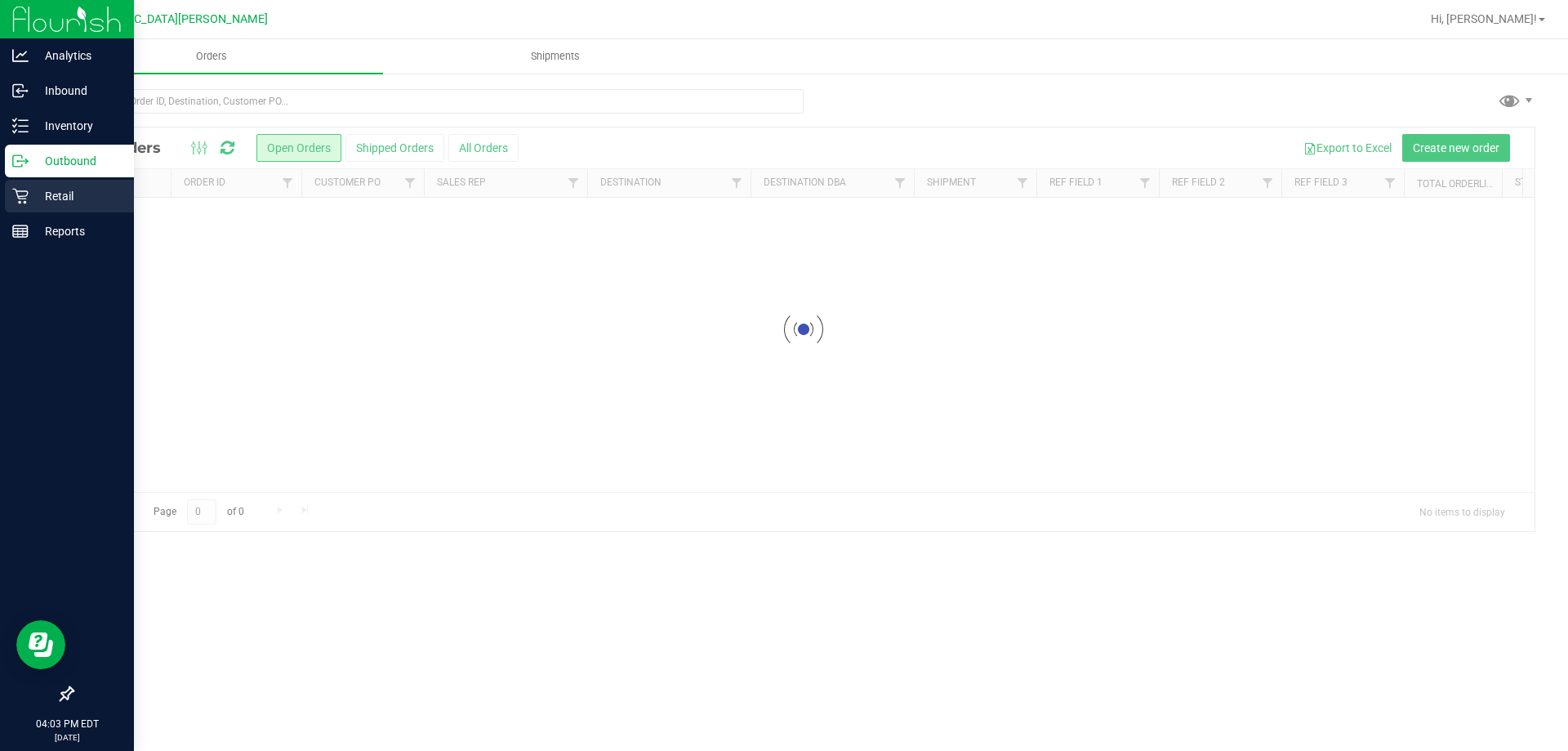
click at [29, 199] on p "Retail" at bounding box center [77, 196] width 98 height 20
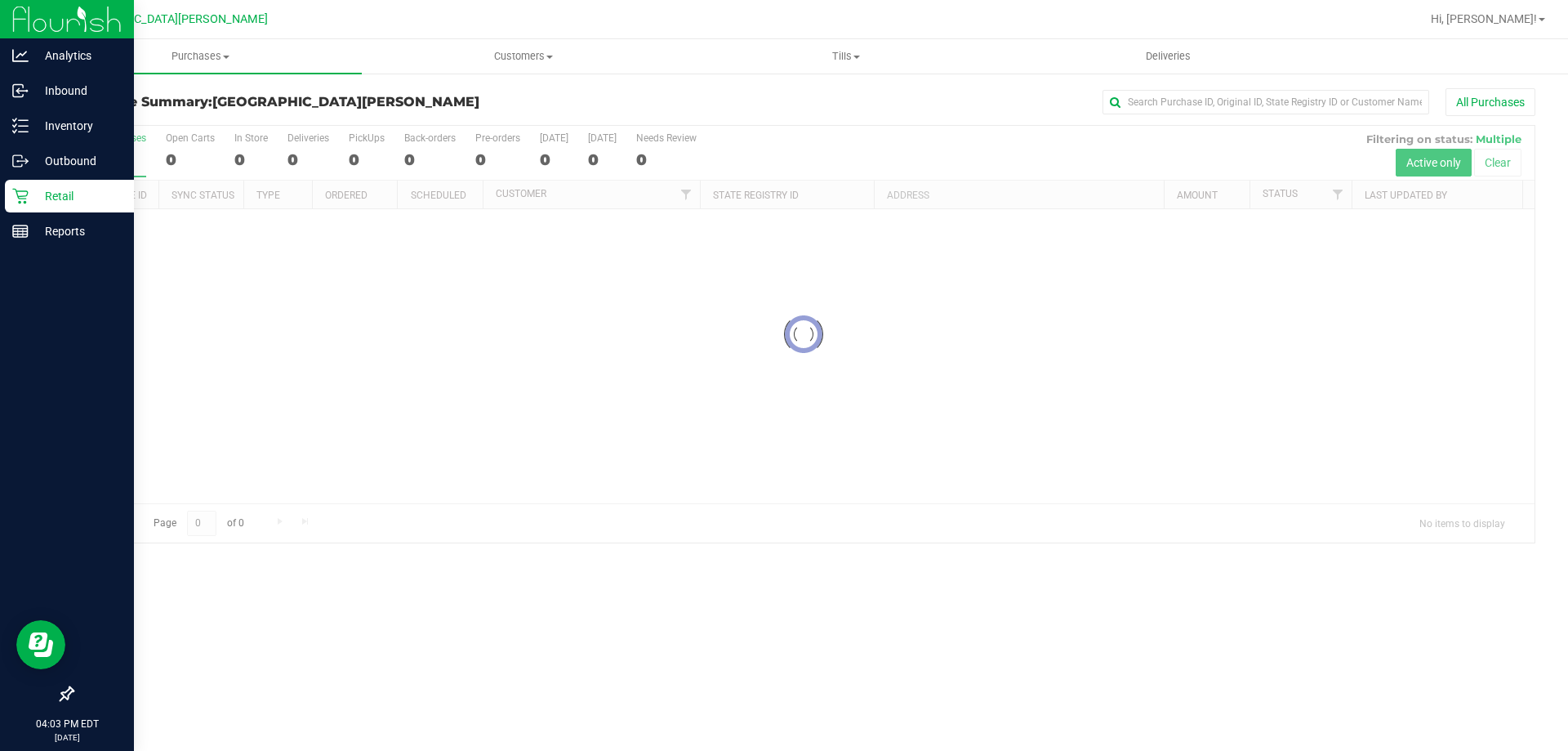
click at [29, 199] on p "Retail" at bounding box center [77, 196] width 98 height 20
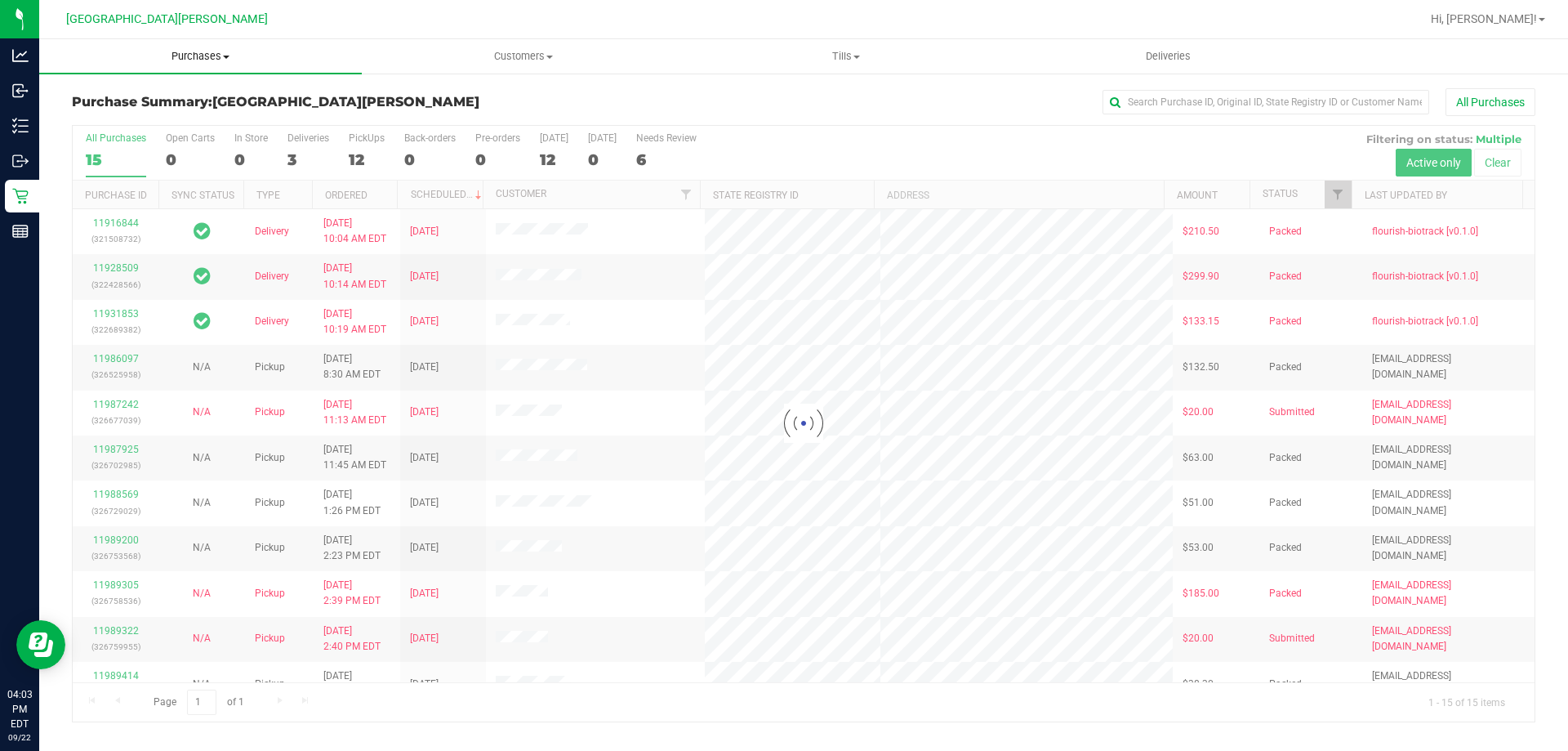
click at [203, 62] on span "Purchases" at bounding box center [200, 56] width 322 height 15
click at [123, 120] on span "Fulfillment" at bounding box center [89, 118] width 101 height 14
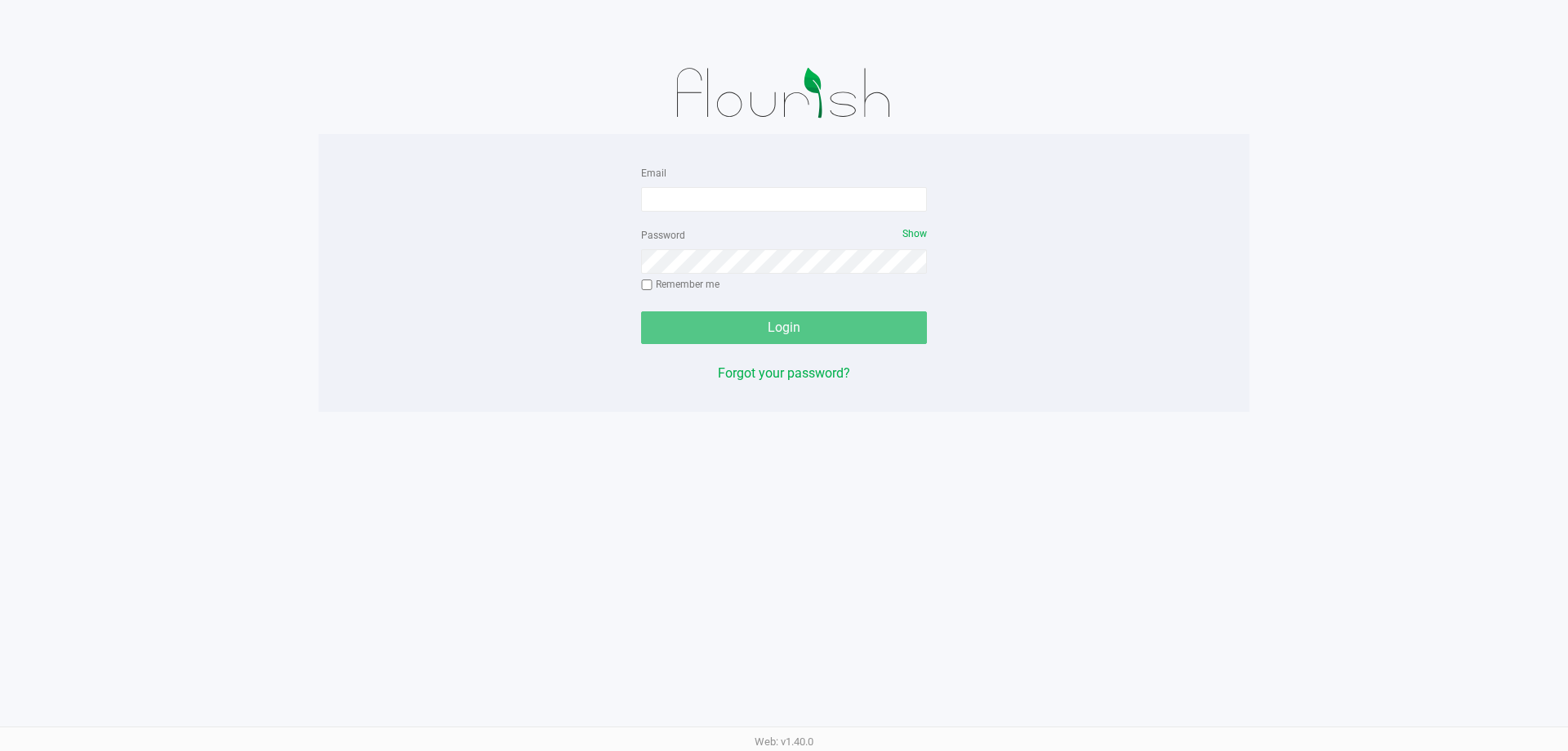
click at [748, 214] on form "Email Password Show Remember me Login" at bounding box center [784, 252] width 286 height 181
click at [748, 211] on input "Email" at bounding box center [784, 199] width 286 height 24
type input "[EMAIL_ADDRESS][DOMAIN_NAME]"
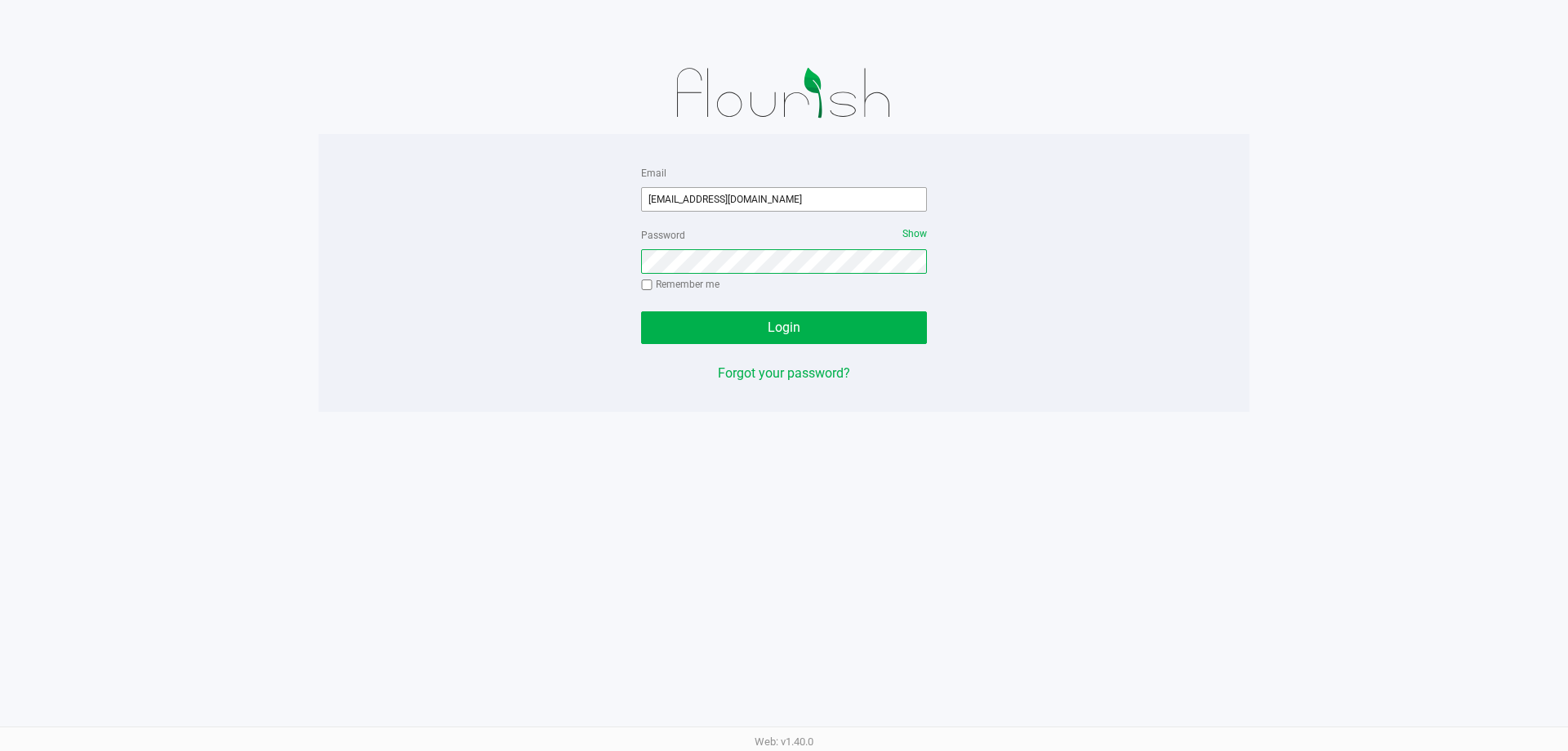
click at [641, 311] on button "Login" at bounding box center [784, 328] width 286 height 33
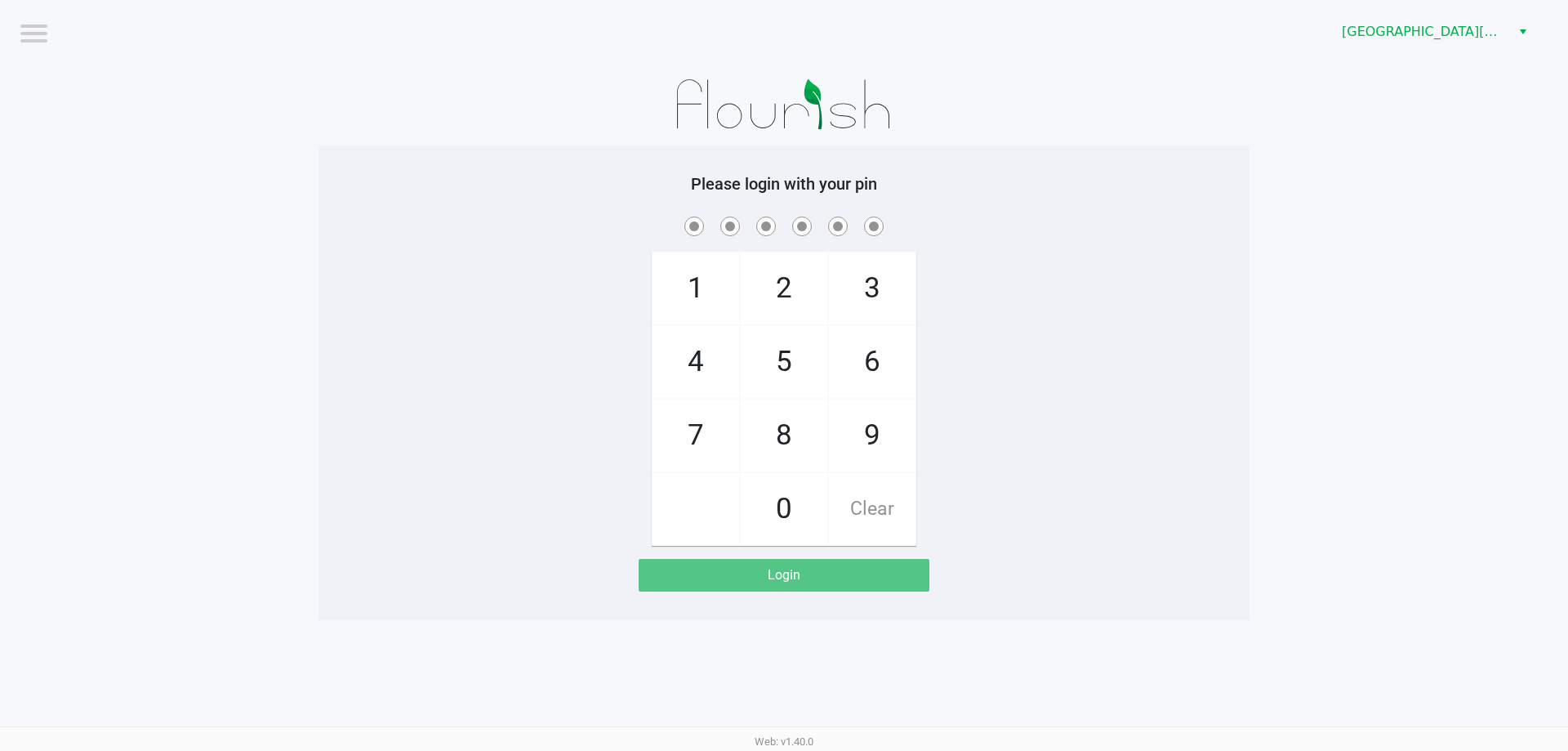
click at [589, 323] on div "1 4 7 2 5 8 0 3 6 9 Clear" at bounding box center [784, 379] width 931 height 332
checkbox input "true"
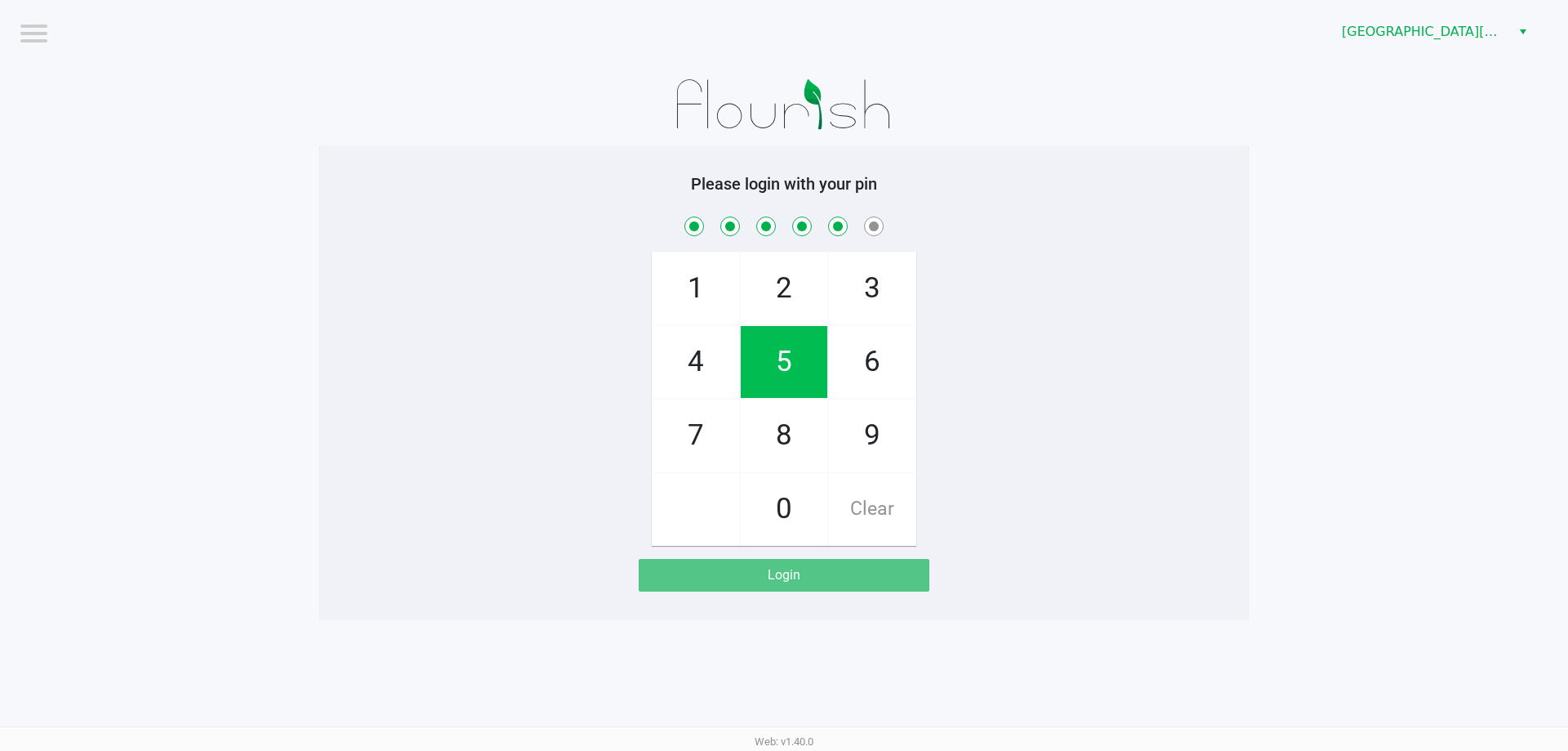
checkbox input "true"
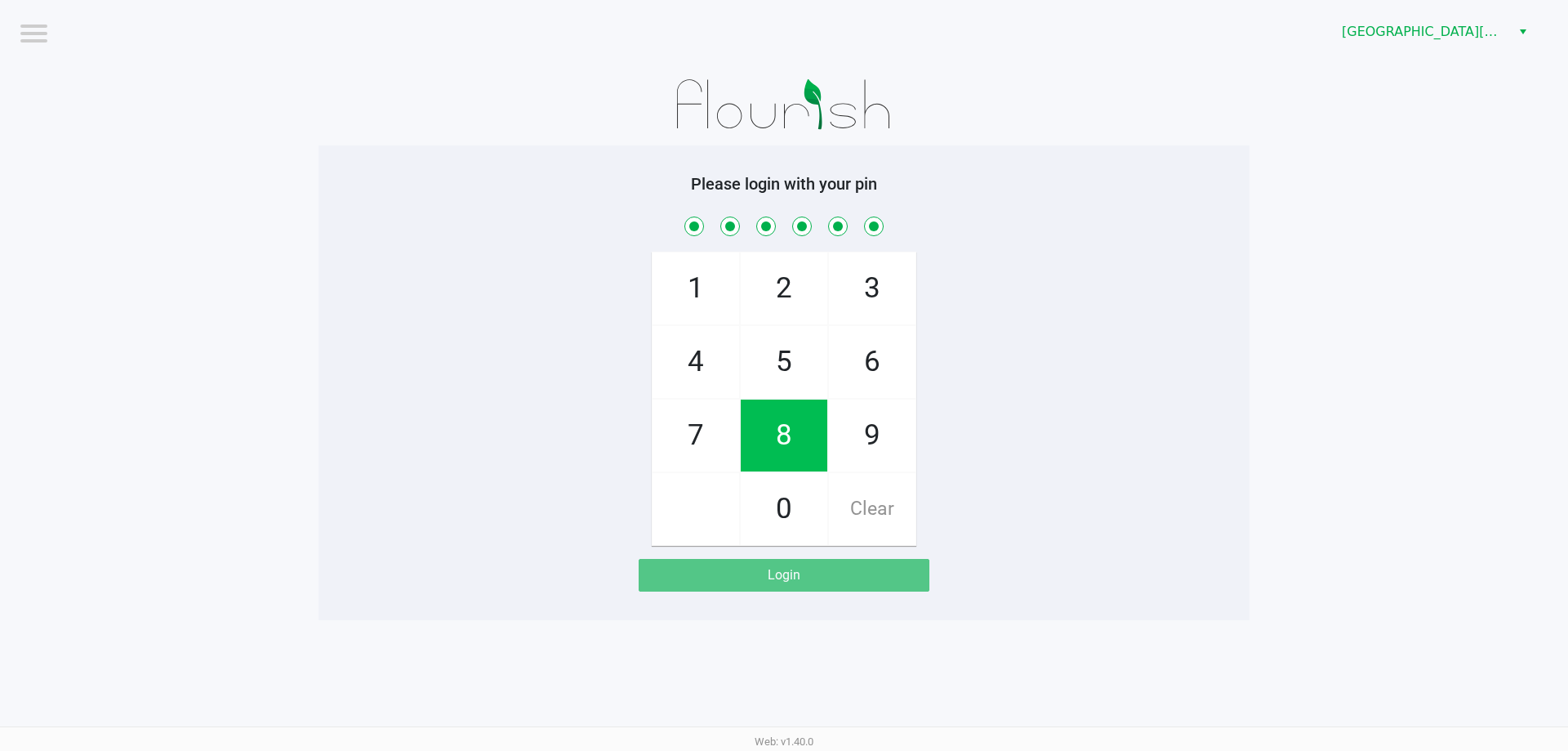
checkbox input "true"
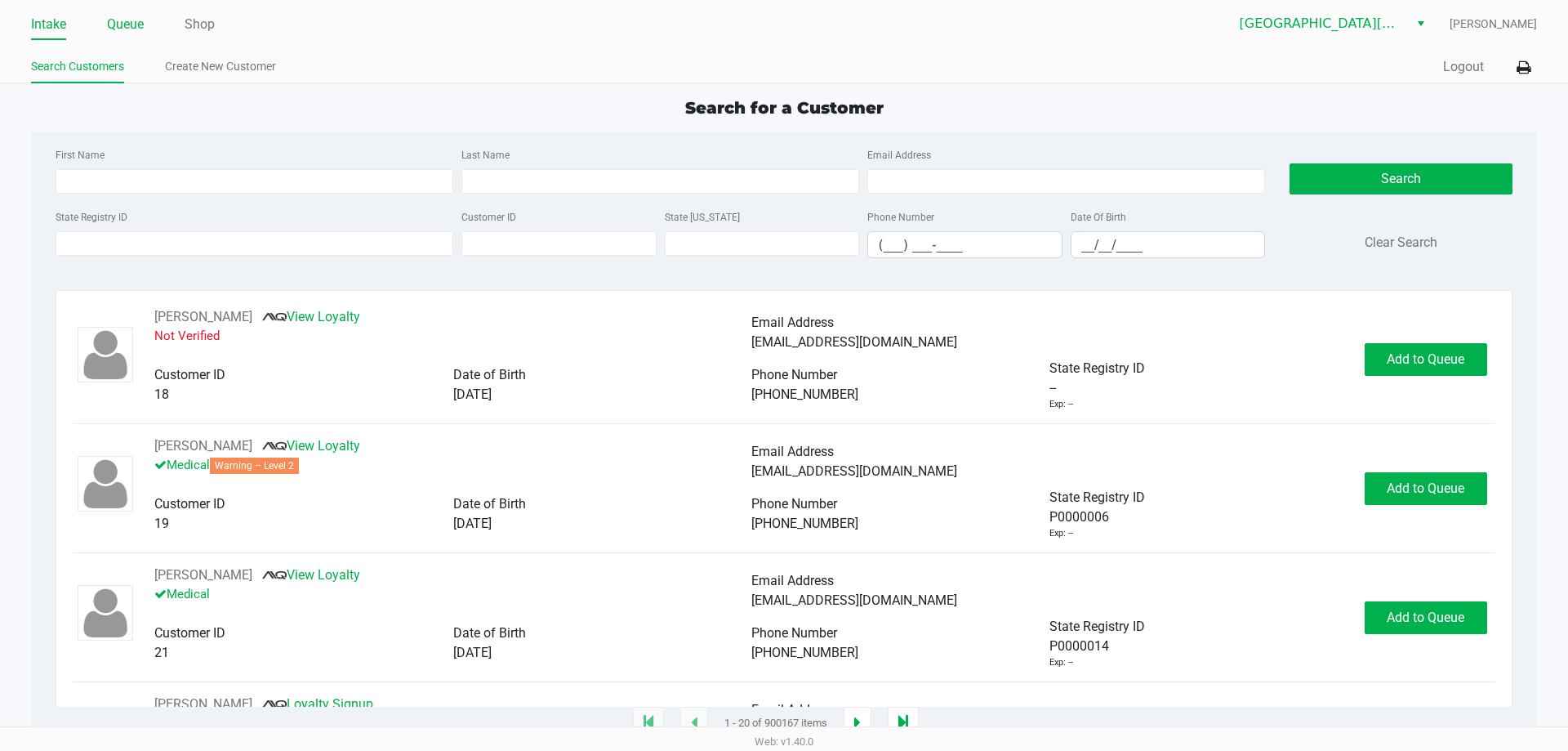
click at [130, 30] on link "Queue" at bounding box center [125, 24] width 36 height 23
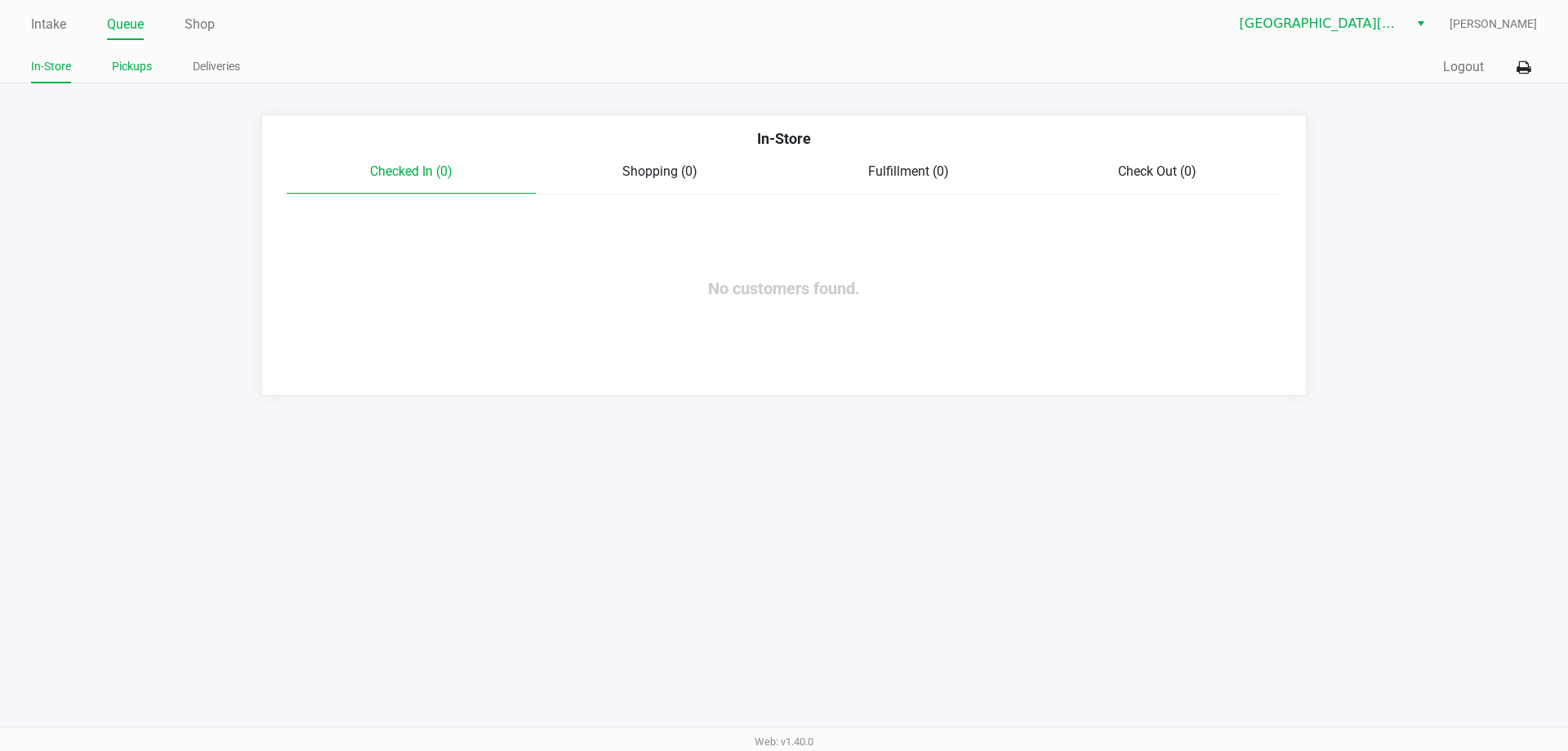
click at [133, 76] on link "Pickups" at bounding box center [132, 67] width 40 height 21
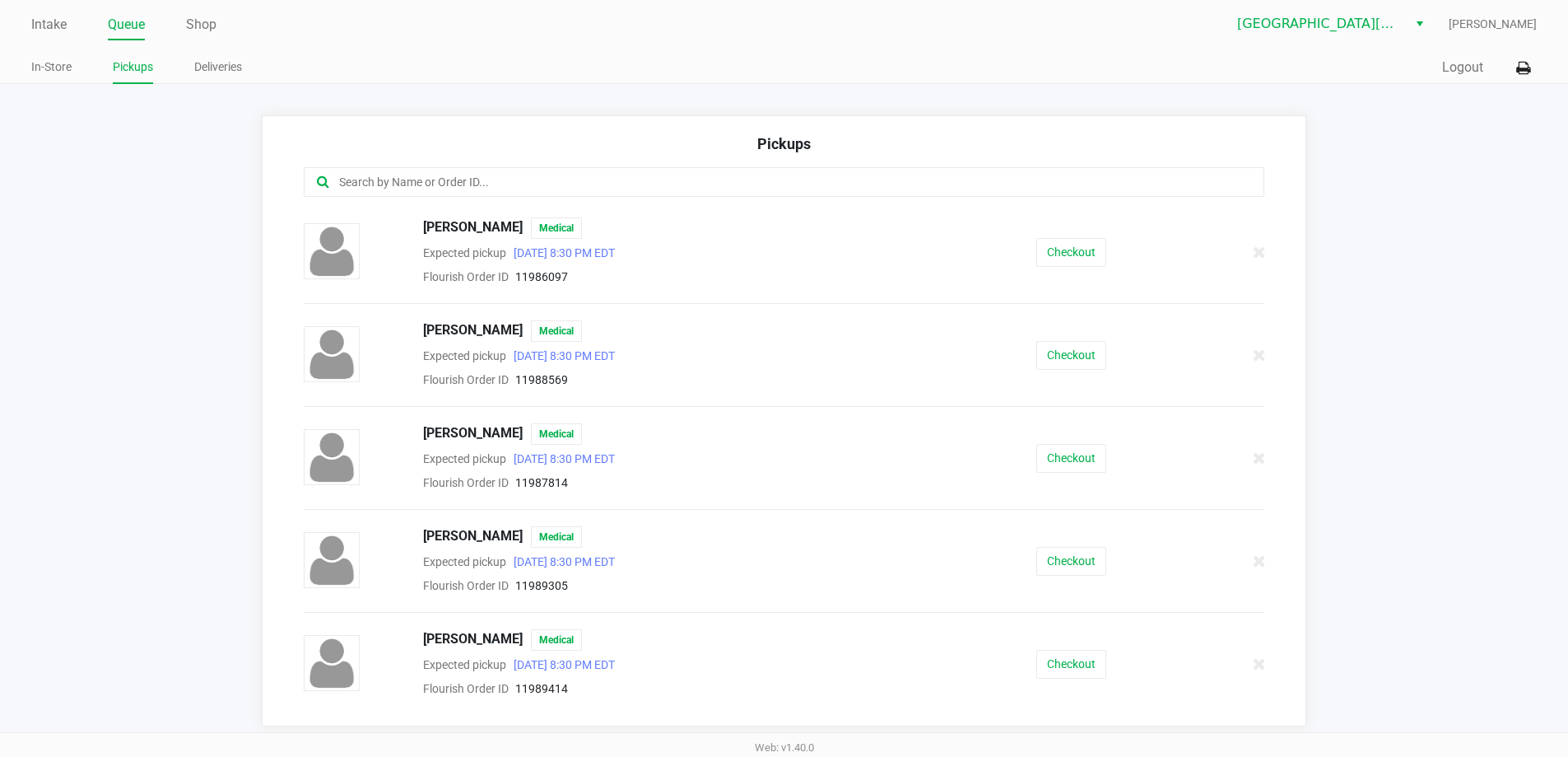
click at [137, 72] on link "Pickups" at bounding box center [133, 67] width 40 height 21
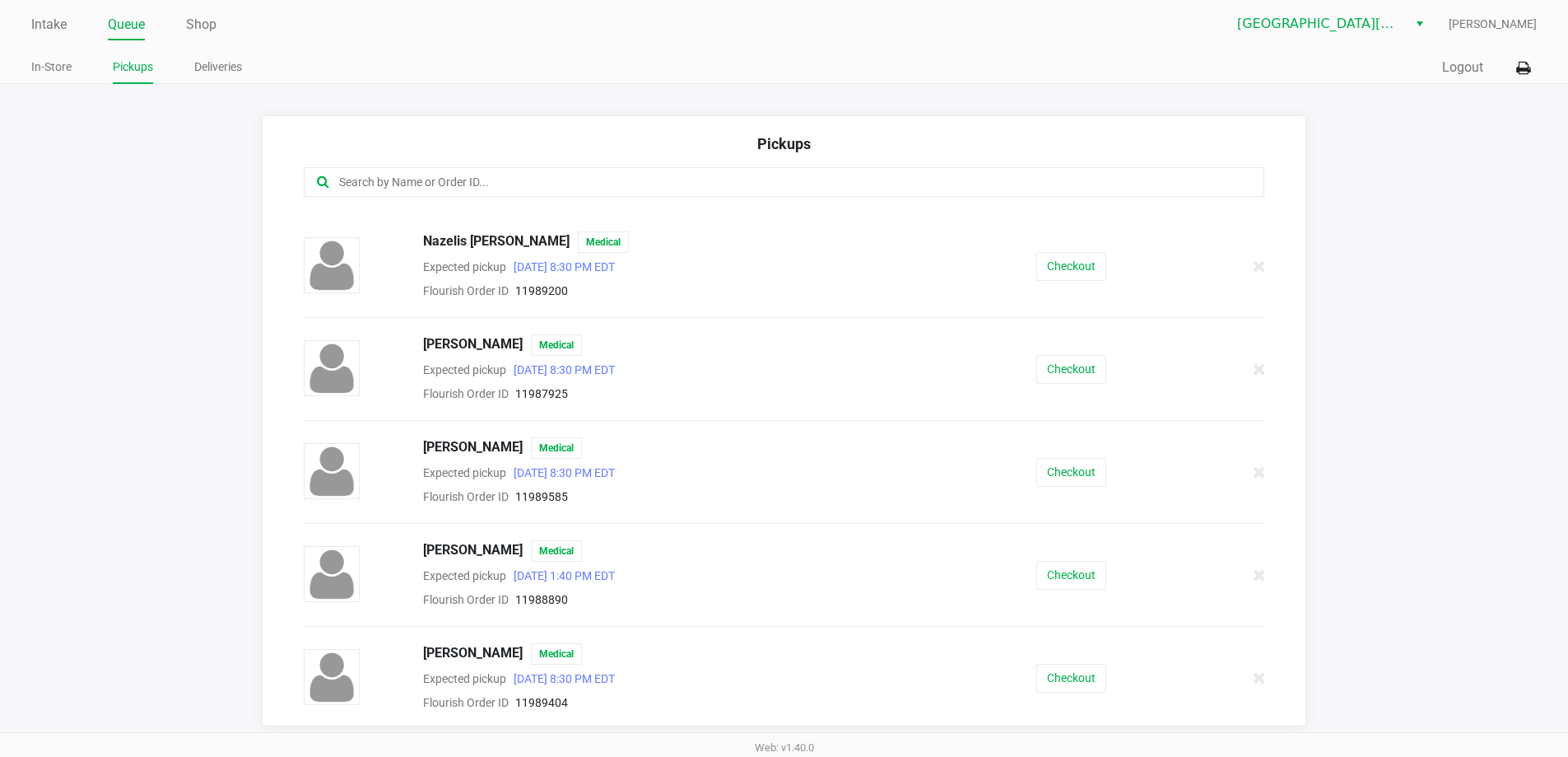
scroll to position [607, 0]
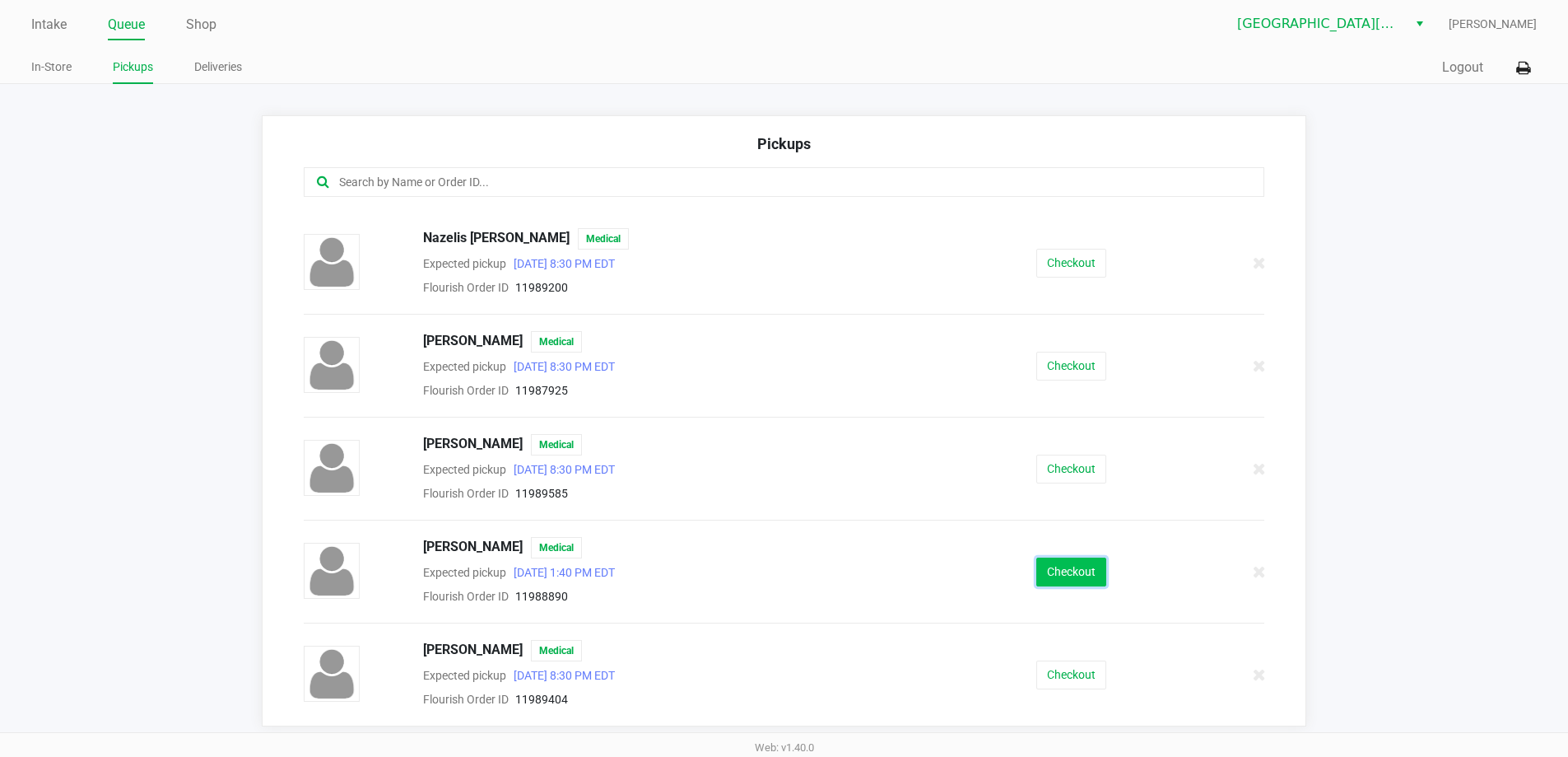
click at [1056, 565] on button "Checkout" at bounding box center [1072, 572] width 70 height 29
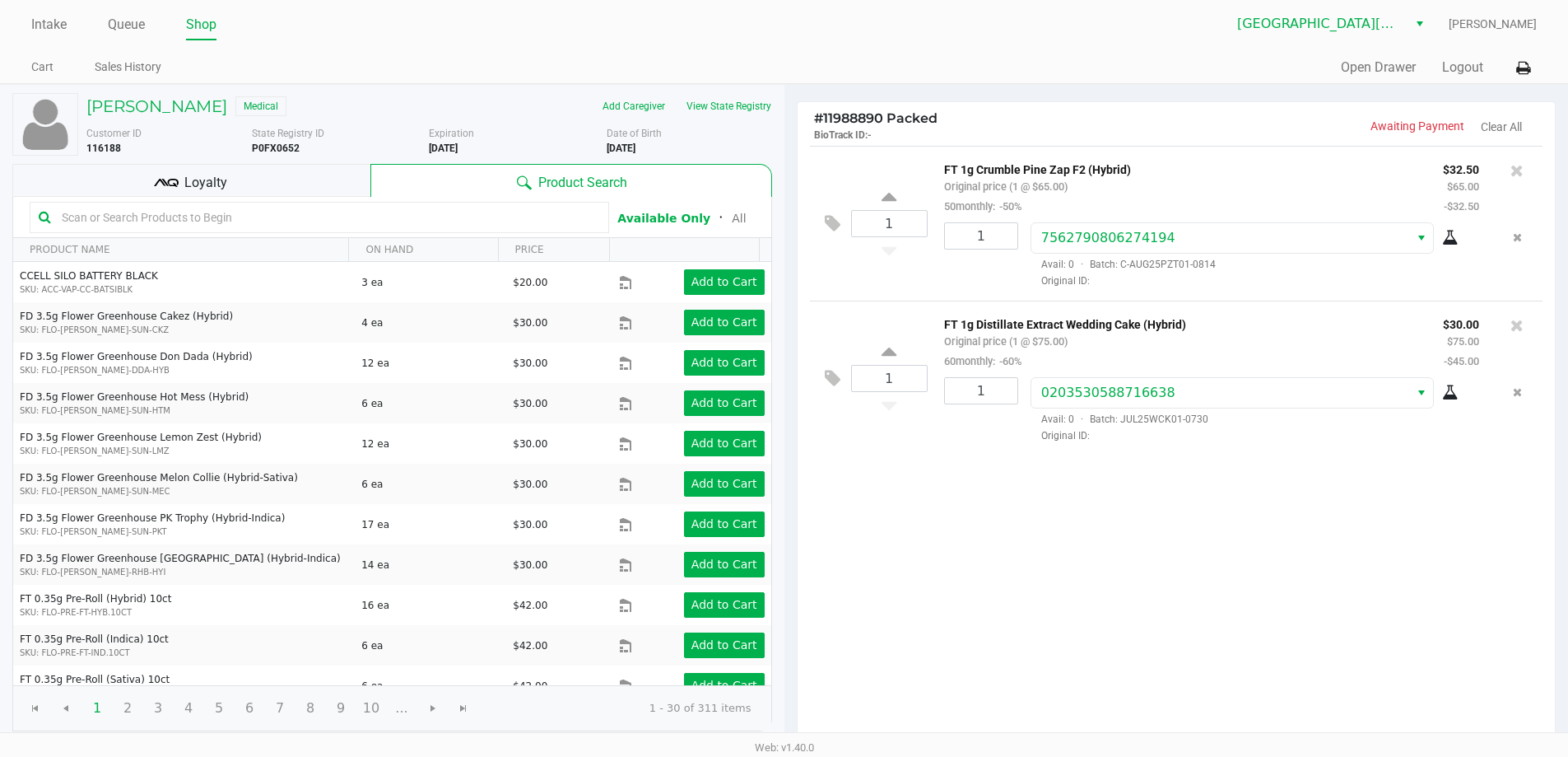
click at [248, 174] on div "Loyalty" at bounding box center [191, 180] width 358 height 33
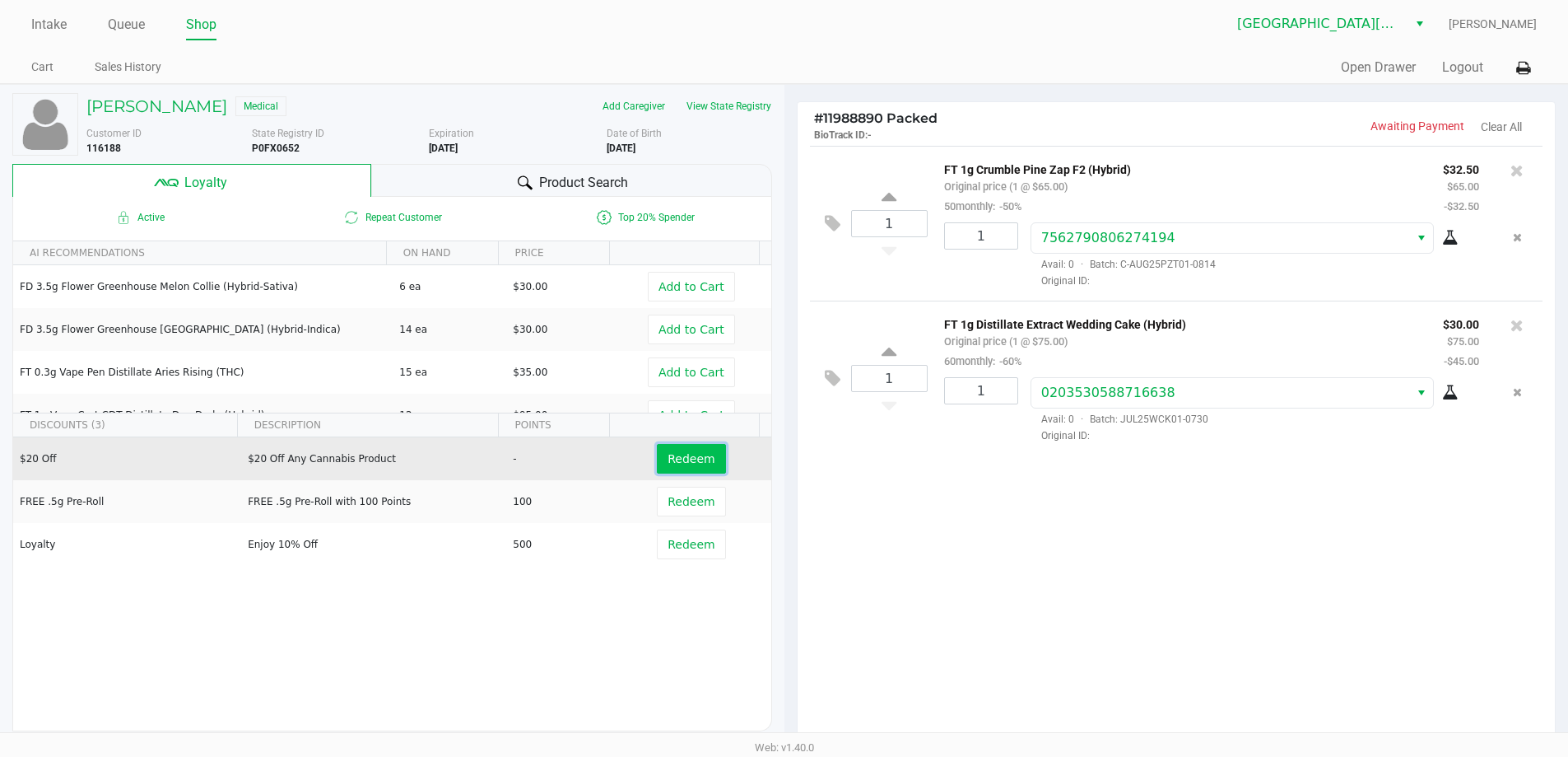
click at [706, 461] on button "Redeem" at bounding box center [691, 459] width 68 height 30
